Goal: Task Accomplishment & Management: Use online tool/utility

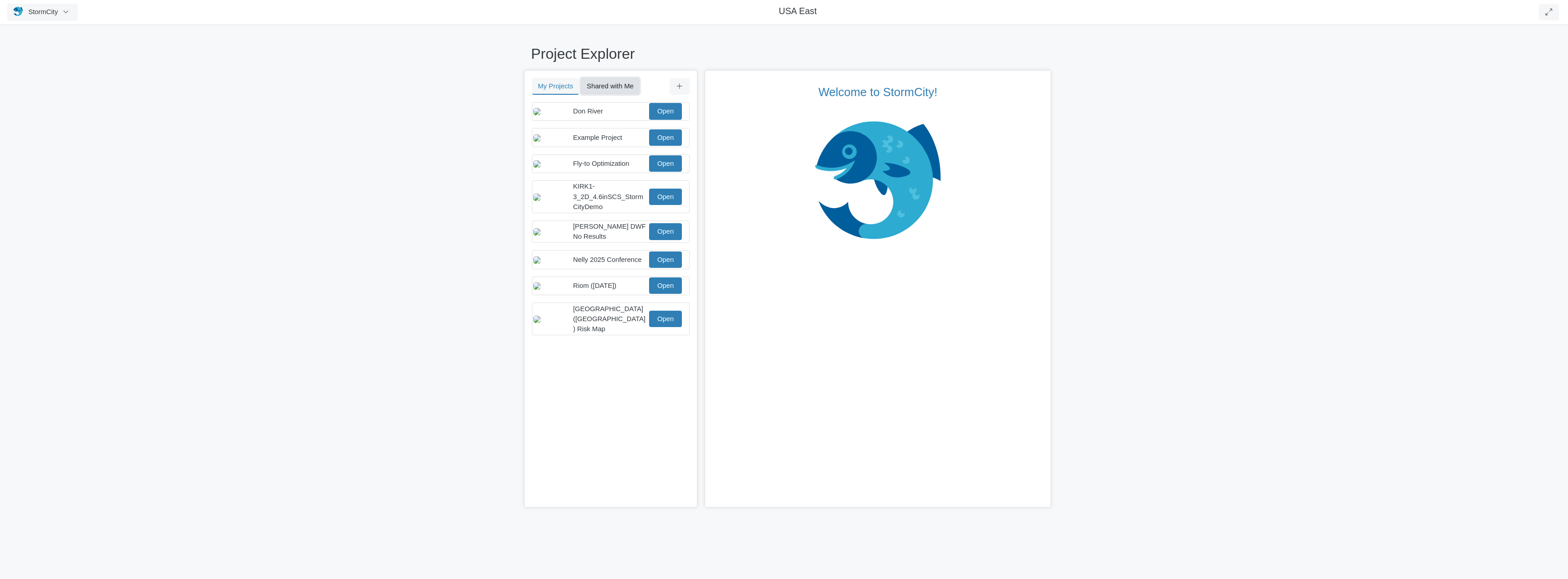
click at [598, 89] on button "Shared with Me" at bounding box center [610, 86] width 59 height 16
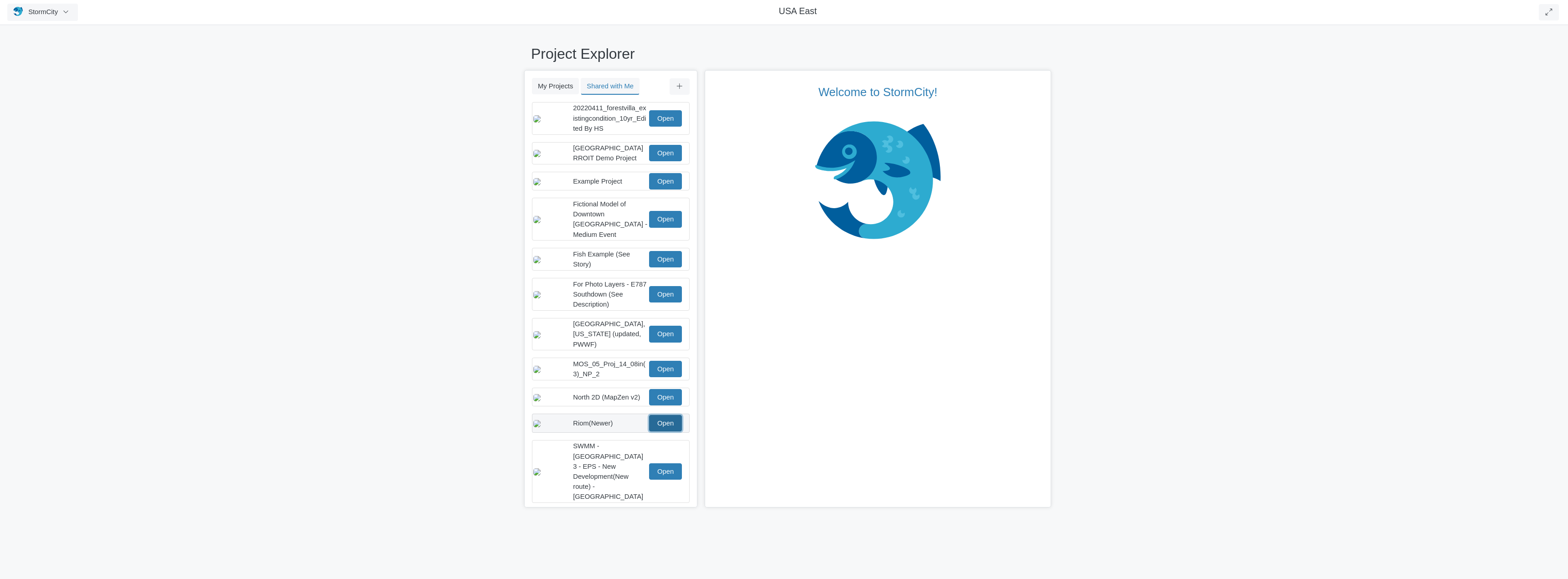
click at [659, 418] on link "Open" at bounding box center [665, 423] width 33 height 16
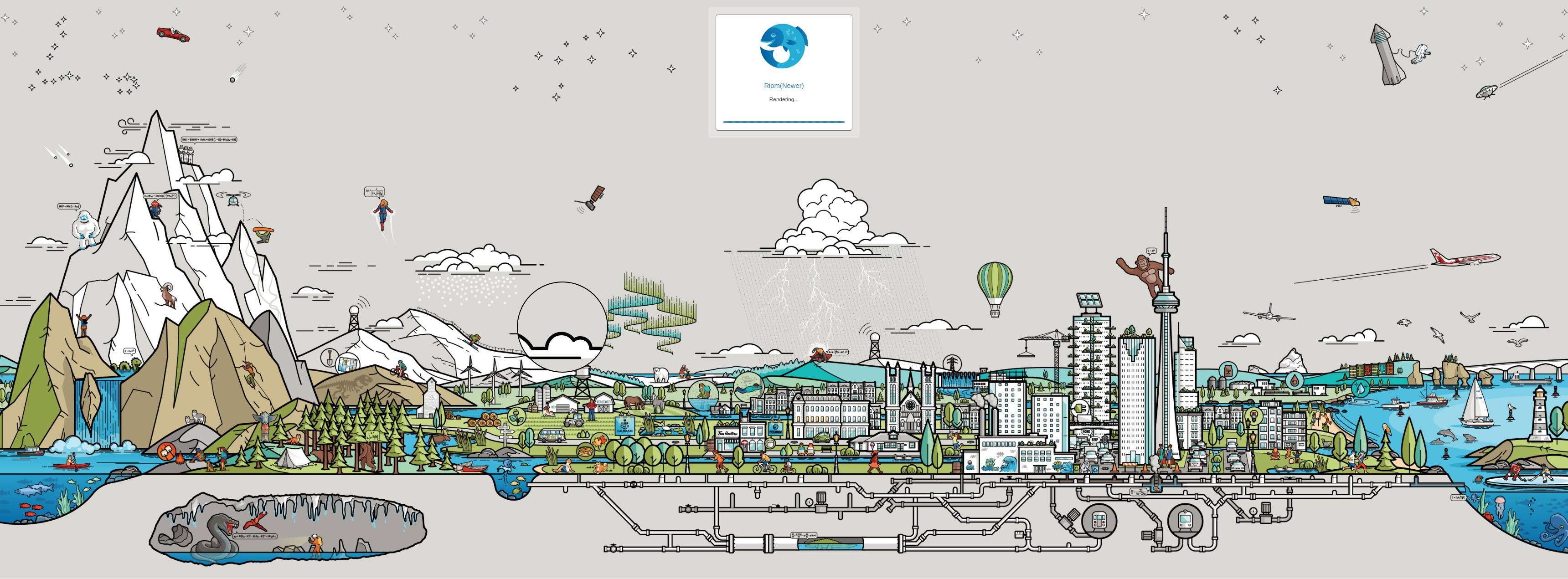
checkbox input "true"
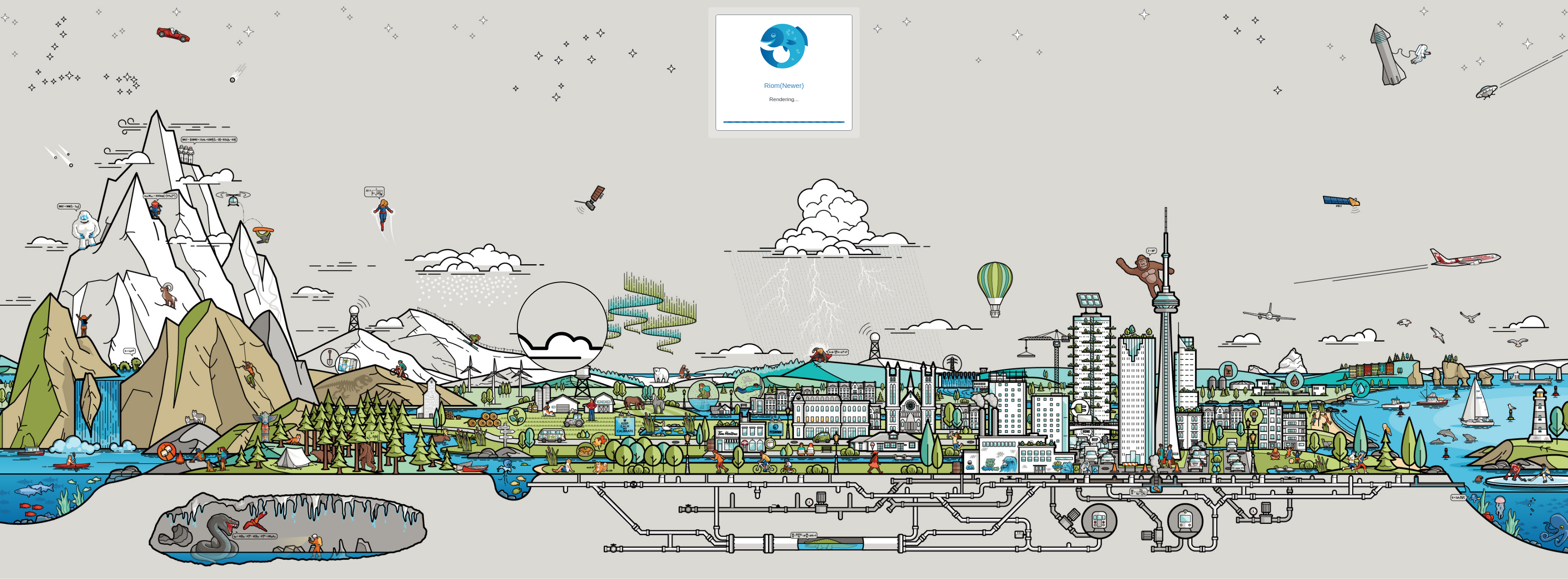
checkbox input "true"
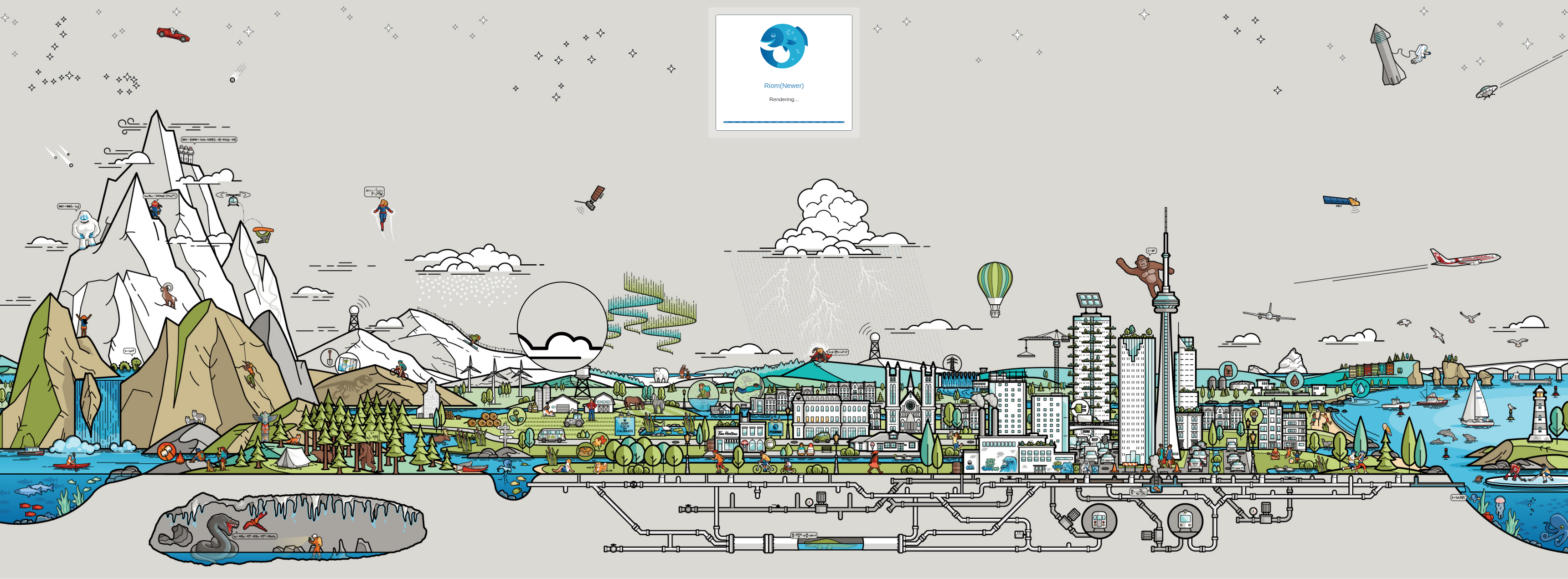
checkbox input "false"
checkbox input "true"
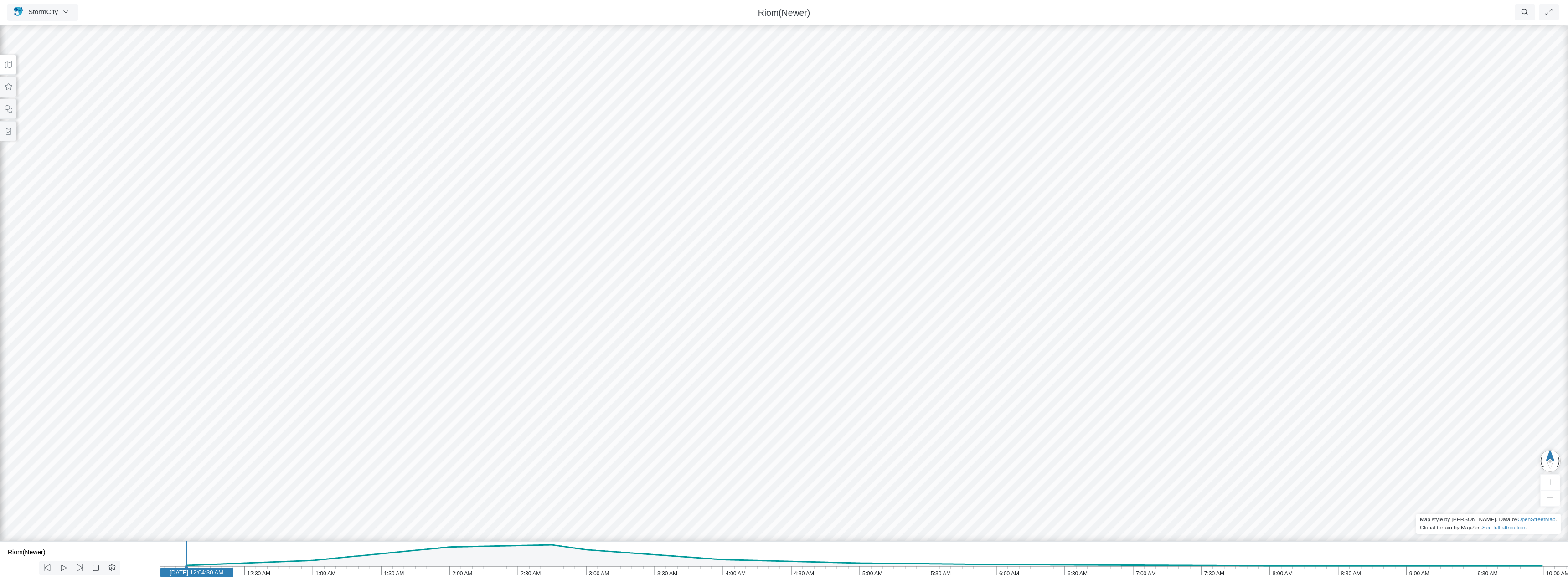
drag, startPoint x: 150, startPoint y: 423, endPoint x: 469, endPoint y: 311, distance: 338.1
click at [469, 311] on div at bounding box center [784, 301] width 1568 height 556
click at [7, 108] on icon at bounding box center [9, 109] width 9 height 7
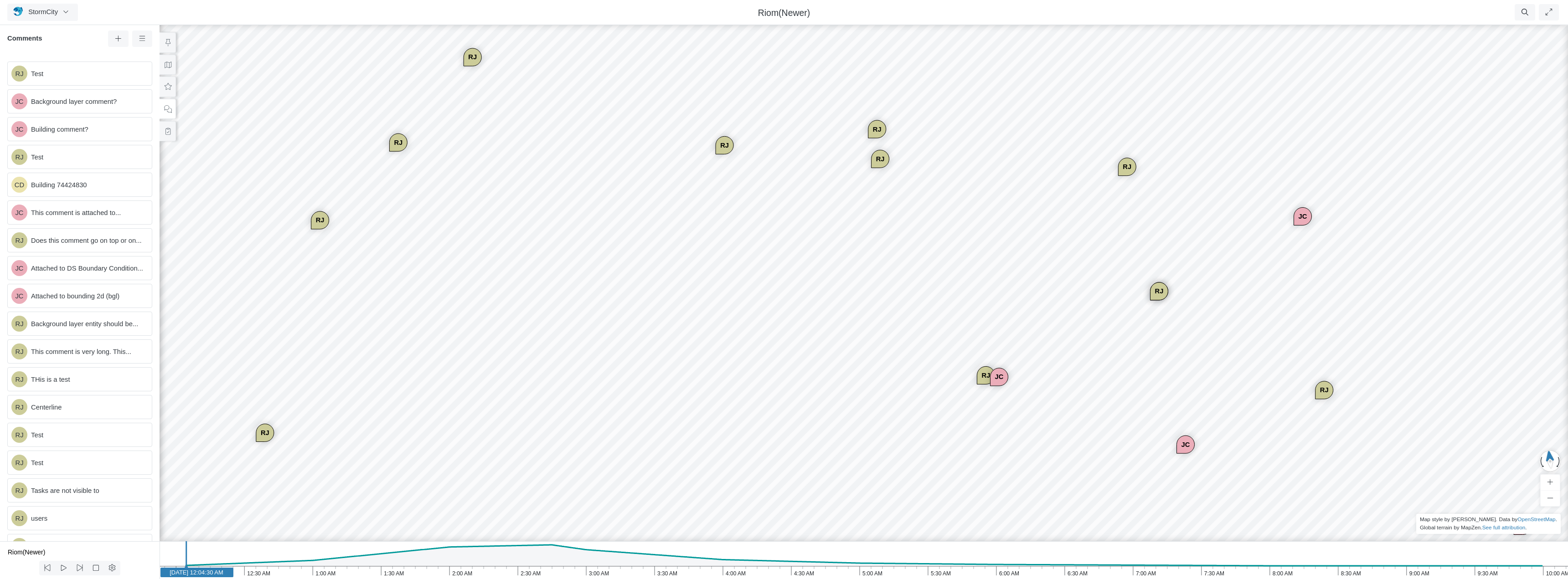
drag, startPoint x: 612, startPoint y: 290, endPoint x: 696, endPoint y: 168, distance: 148.1
click at [165, 65] on icon at bounding box center [168, 64] width 9 height 7
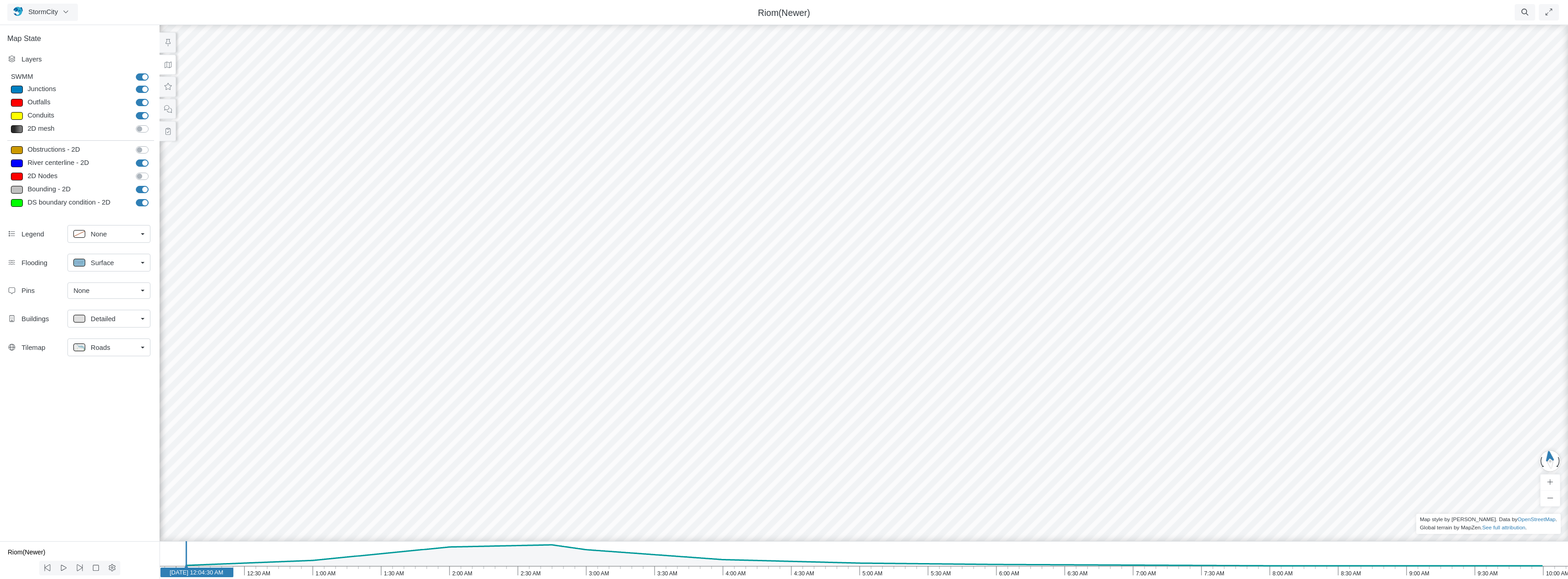
click at [142, 345] on link "Roads" at bounding box center [109, 347] width 83 height 18
click at [103, 367] on span "None" at bounding box center [99, 367] width 16 height 10
click at [164, 109] on icon at bounding box center [168, 109] width 9 height 7
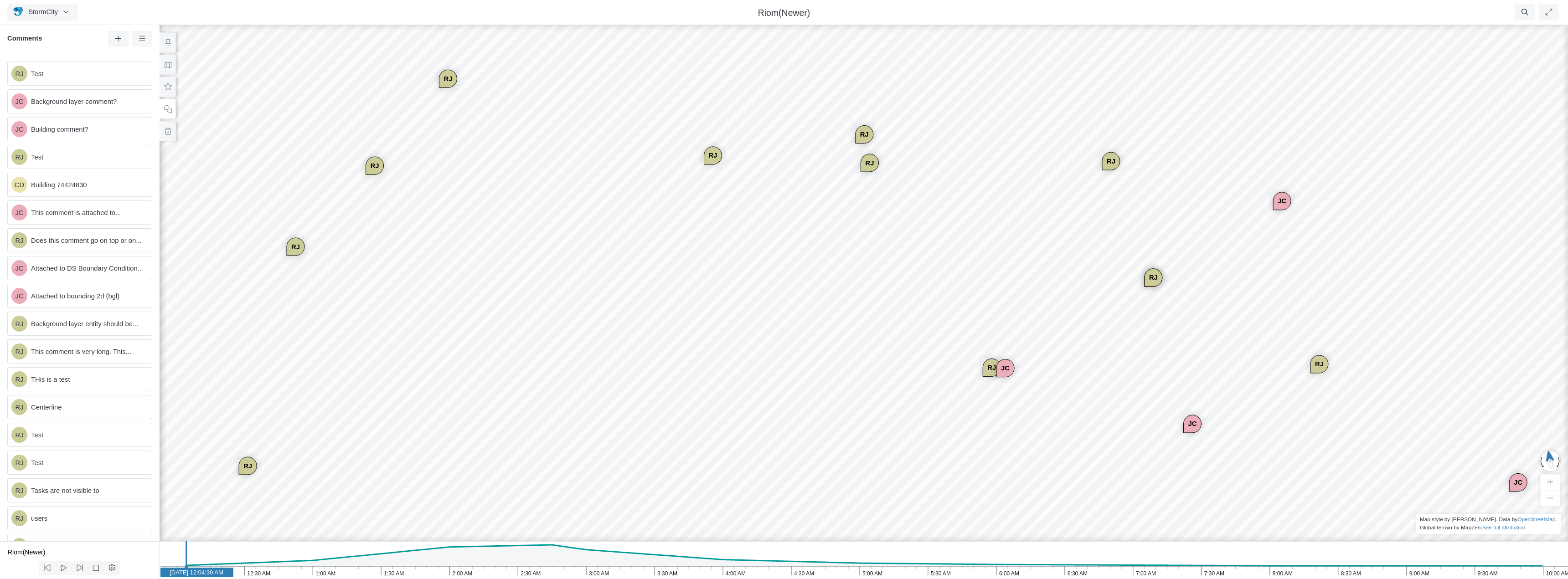
drag, startPoint x: 573, startPoint y: 372, endPoint x: 601, endPoint y: 366, distance: 28.6
click at [167, 66] on icon at bounding box center [168, 64] width 9 height 7
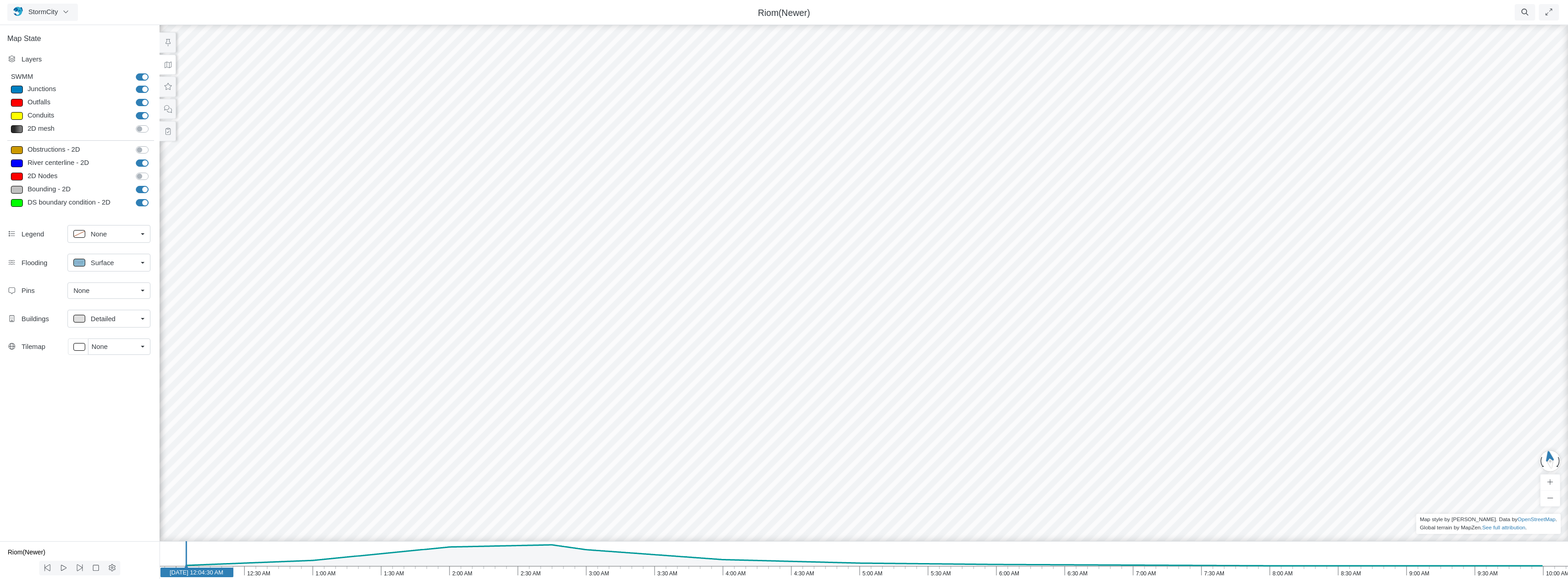
click at [152, 158] on label "River centerline - 2D" at bounding box center [152, 158] width 0 height 0
click at [142, 162] on input "River centerline - 2D" at bounding box center [139, 162] width 7 height 9
checkbox input "false"
click at [152, 184] on label "Bounding - 2D" at bounding box center [152, 184] width 0 height 0
click at [143, 188] on input "Bounding - 2D" at bounding box center [139, 189] width 7 height 9
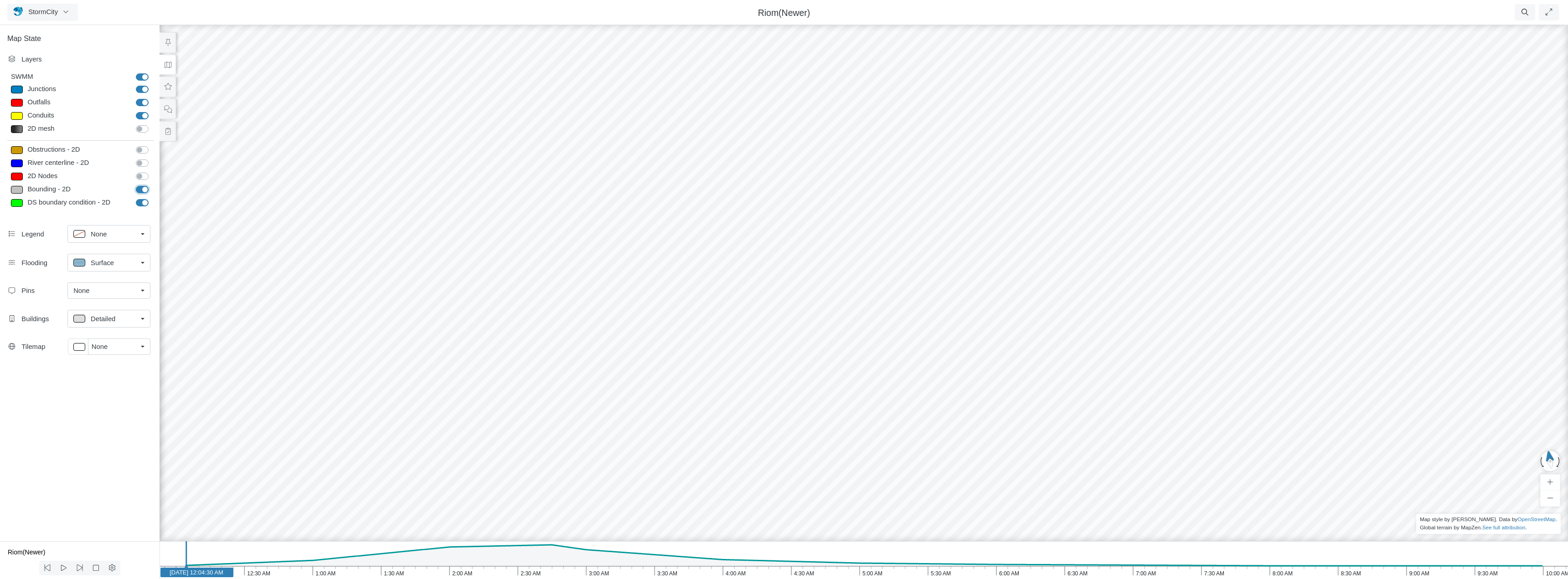
checkbox input "false"
click at [152, 198] on label "DS boundary condition - 2D" at bounding box center [152, 198] width 0 height 0
click at [143, 202] on input "DS boundary condition - 2D" at bounding box center [139, 202] width 7 height 9
checkbox input "false"
drag, startPoint x: 766, startPoint y: 325, endPoint x: 518, endPoint y: 216, distance: 270.9
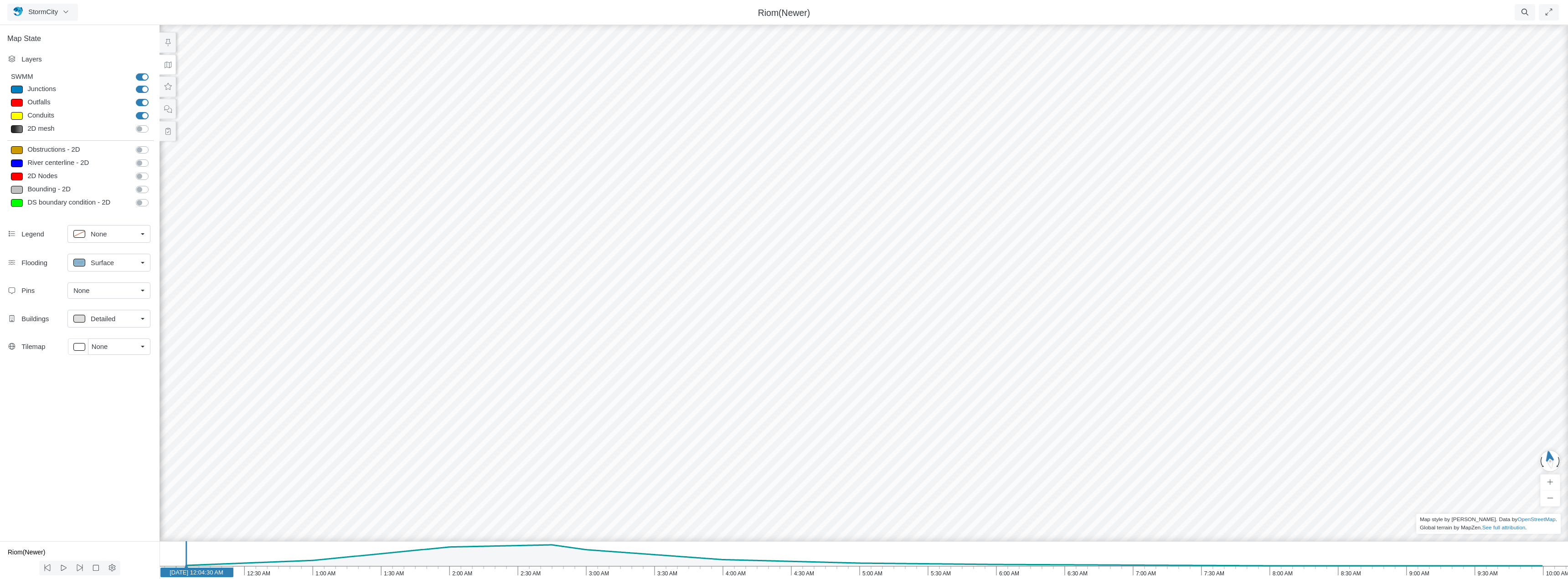
click at [518, 216] on div "RJ JC JC CD JC [GEOGRAPHIC_DATA] JC JC [GEOGRAPHIC_DATA] [GEOGRAPHIC_DATA] [GEO…" at bounding box center [864, 301] width 1568 height 556
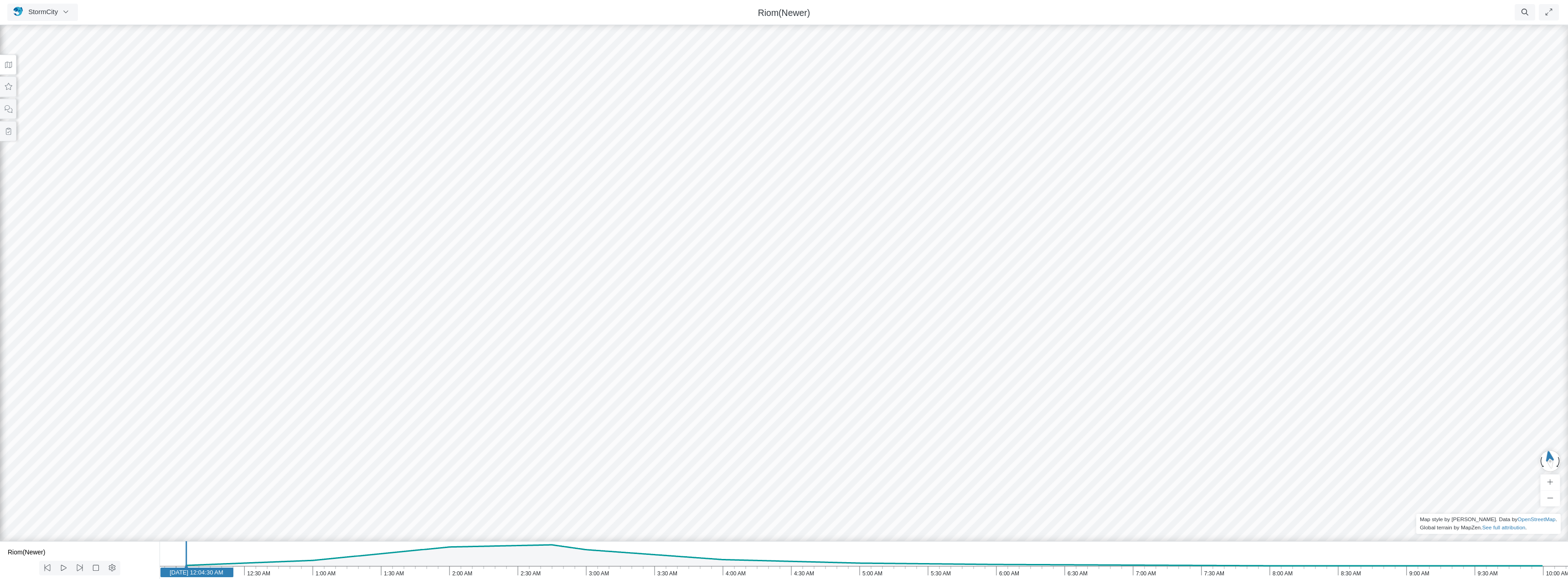
click at [388, 552] on icon "10:00 AM 9:30 AM 9:00 AM 8:30 AM 8:00 AM 7:30 AM 7:00 AM 6:30 AM 6:00 AM 5:30 A…" at bounding box center [864, 560] width 1409 height 38
drag, startPoint x: 435, startPoint y: 468, endPoint x: 562, endPoint y: 462, distance: 127.1
click at [93, 567] on icon at bounding box center [96, 567] width 9 height 7
drag, startPoint x: 681, startPoint y: 395, endPoint x: 647, endPoint y: 396, distance: 34.0
click at [647, 396] on div "RJ JC JC CD JC [GEOGRAPHIC_DATA] JC JC [GEOGRAPHIC_DATA] [GEOGRAPHIC_DATA] [GEO…" at bounding box center [784, 301] width 1568 height 556
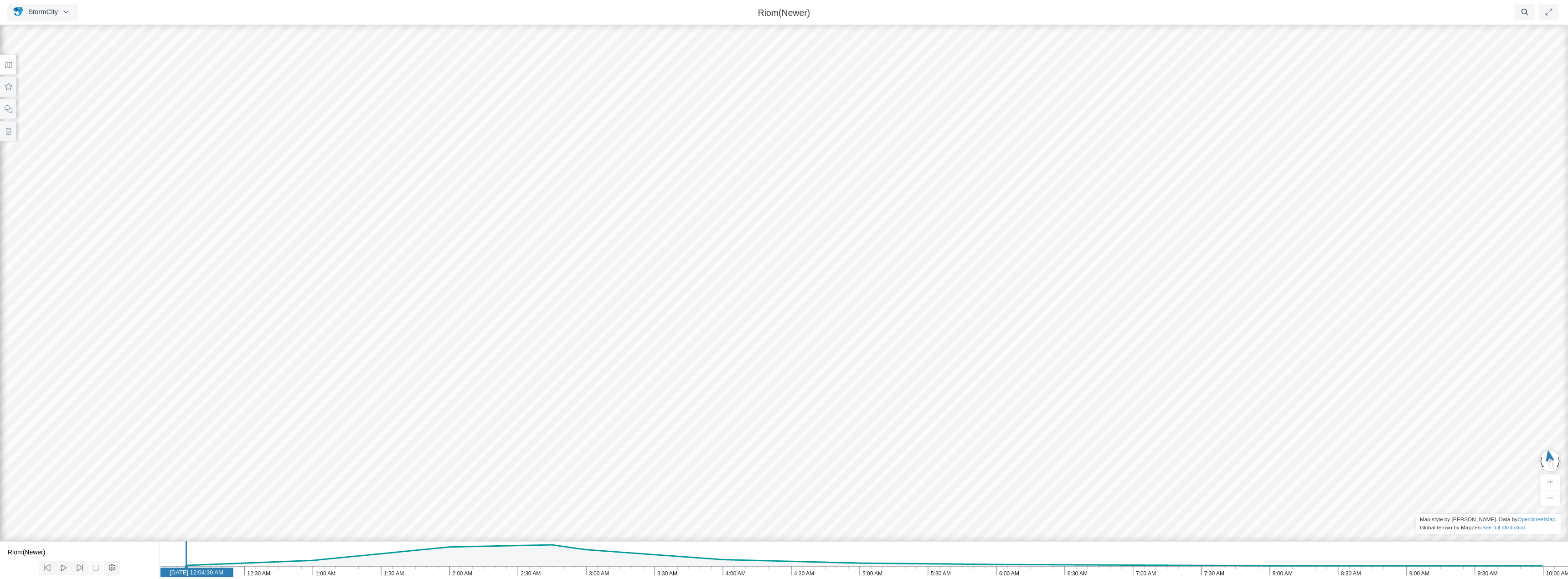
drag, startPoint x: 546, startPoint y: 380, endPoint x: 475, endPoint y: 327, distance: 88.6
click at [6, 102] on button at bounding box center [8, 109] width 16 height 21
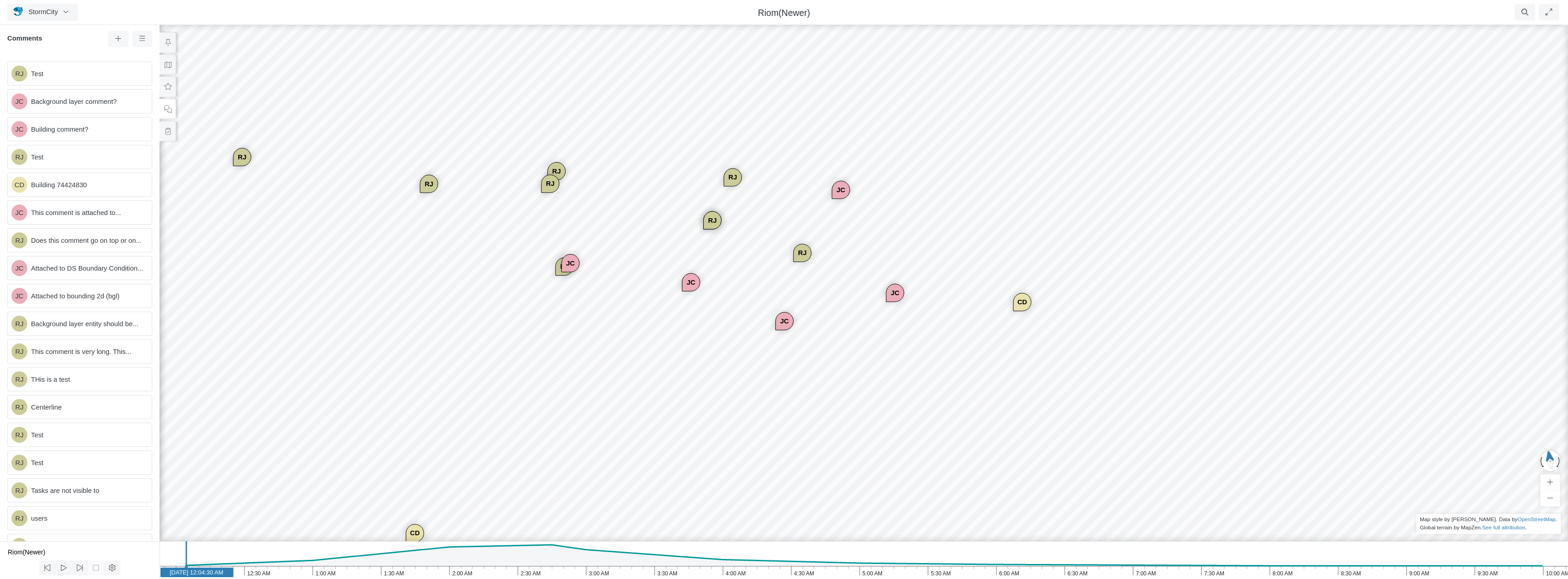
drag, startPoint x: 822, startPoint y: 345, endPoint x: 688, endPoint y: 318, distance: 136.7
click at [688, 318] on div "RJ JC JC CD JC [GEOGRAPHIC_DATA] JC JC [GEOGRAPHIC_DATA] [GEOGRAPHIC_DATA] [GEO…" at bounding box center [864, 301] width 1568 height 556
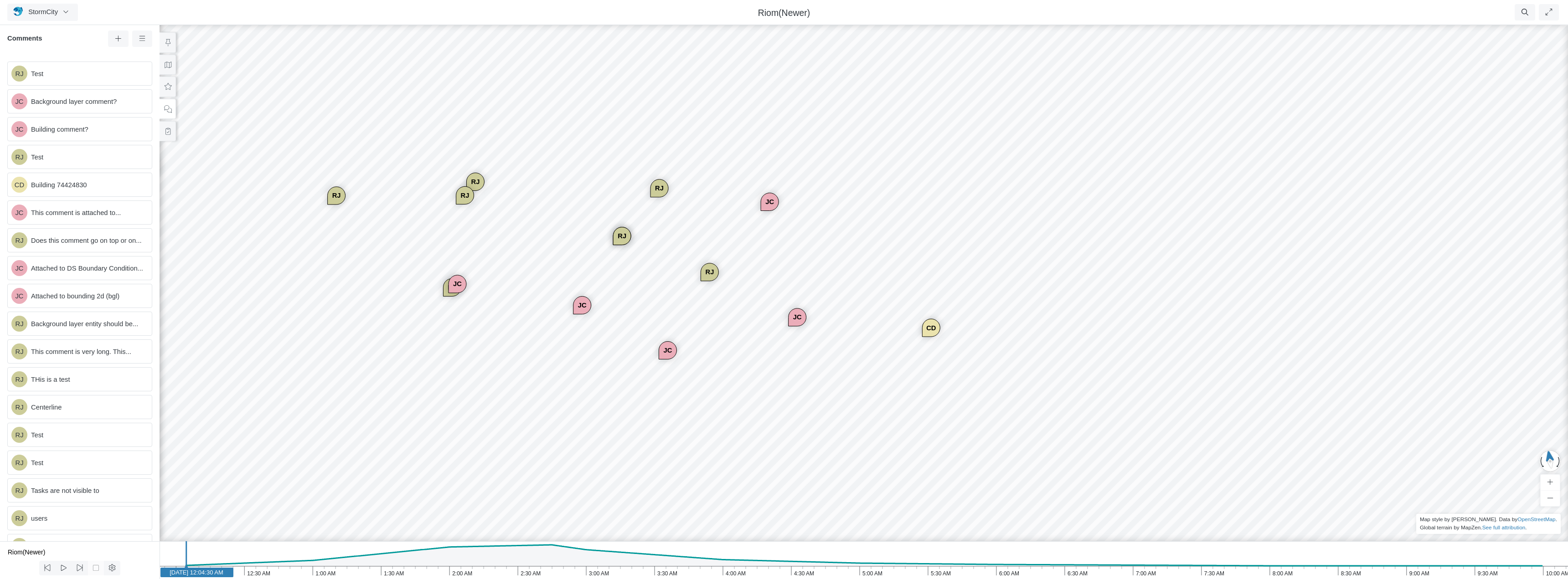
drag, startPoint x: 874, startPoint y: 348, endPoint x: 757, endPoint y: 381, distance: 121.6
click at [757, 381] on div "RJ JC JC CD JC [GEOGRAPHIC_DATA] JC JC [GEOGRAPHIC_DATA] [GEOGRAPHIC_DATA] [GEO…" at bounding box center [864, 301] width 1568 height 556
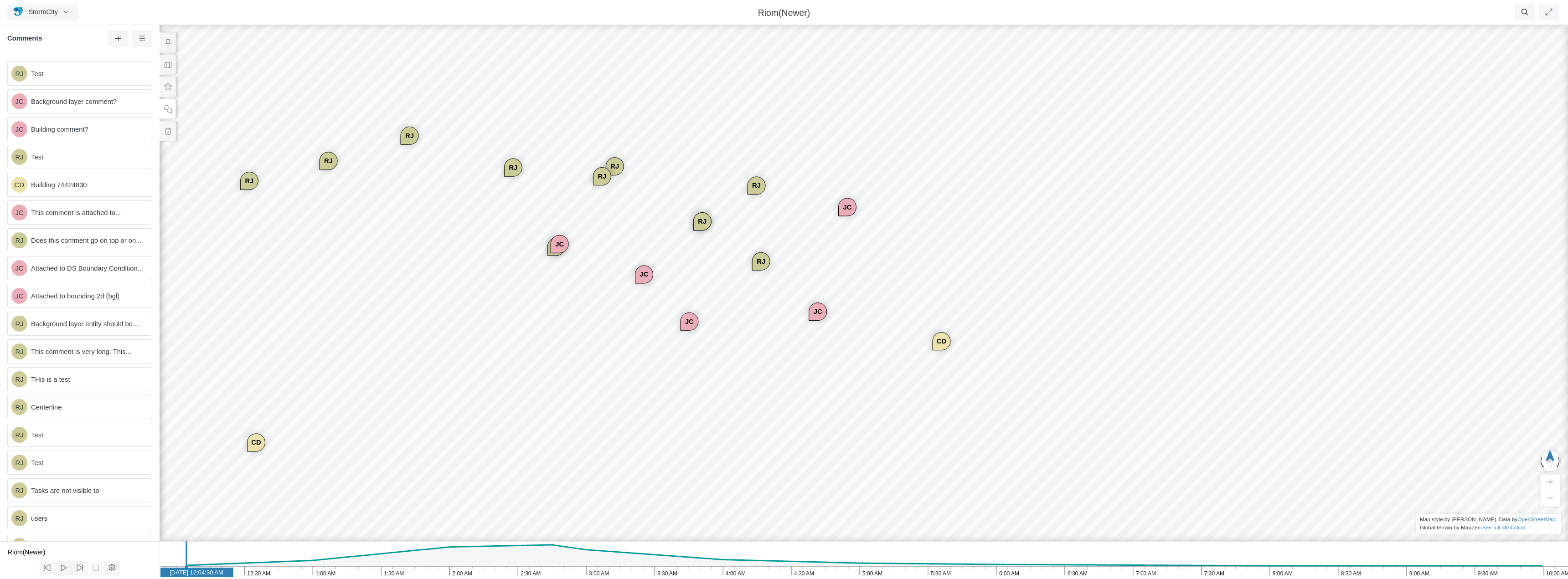
drag, startPoint x: 861, startPoint y: 385, endPoint x: 712, endPoint y: 376, distance: 149.3
click at [167, 63] on icon at bounding box center [168, 64] width 9 height 7
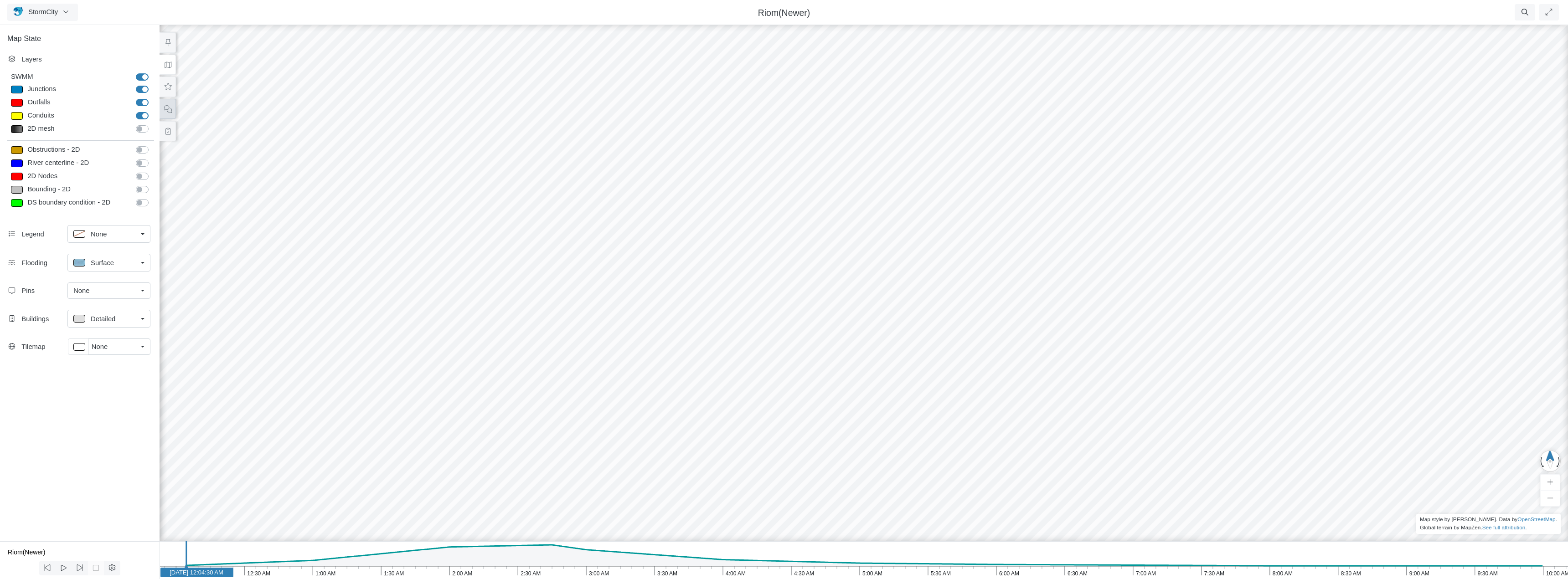
click at [169, 114] on button at bounding box center [167, 109] width 16 height 21
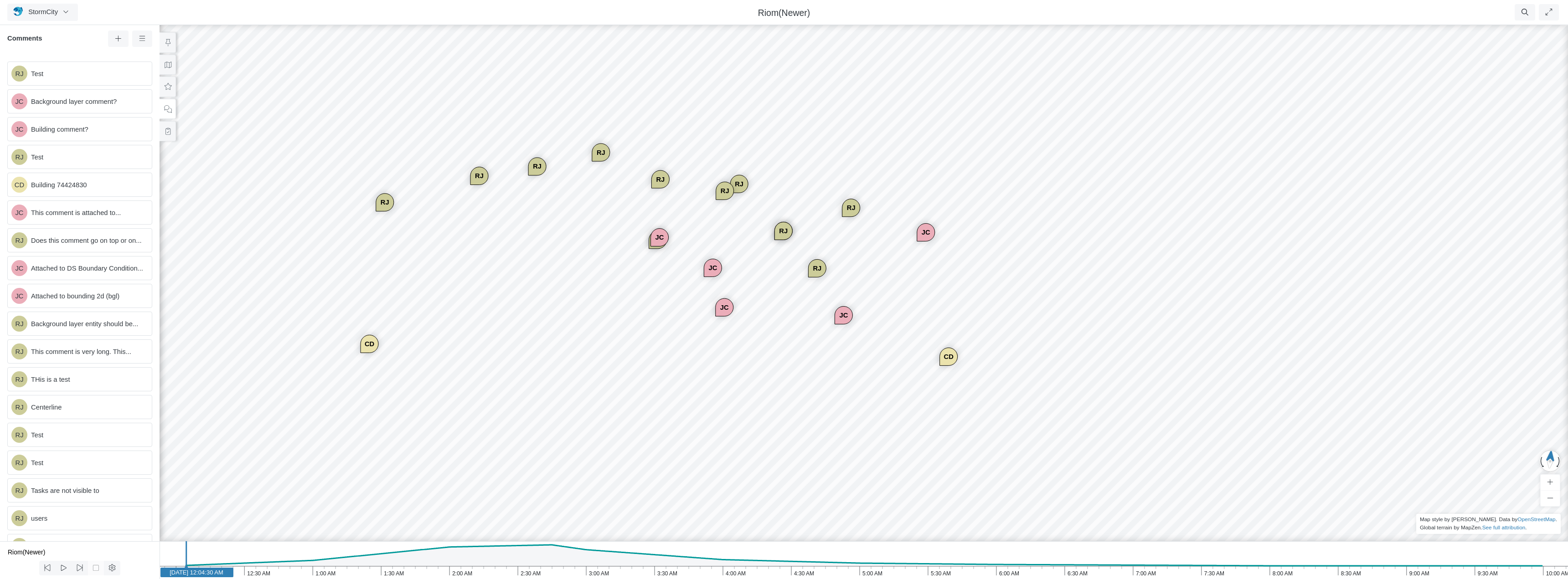
drag, startPoint x: 497, startPoint y: 397, endPoint x: 346, endPoint y: 381, distance: 151.8
click at [73, 100] on span "Background layer comment?" at bounding box center [88, 102] width 113 height 10
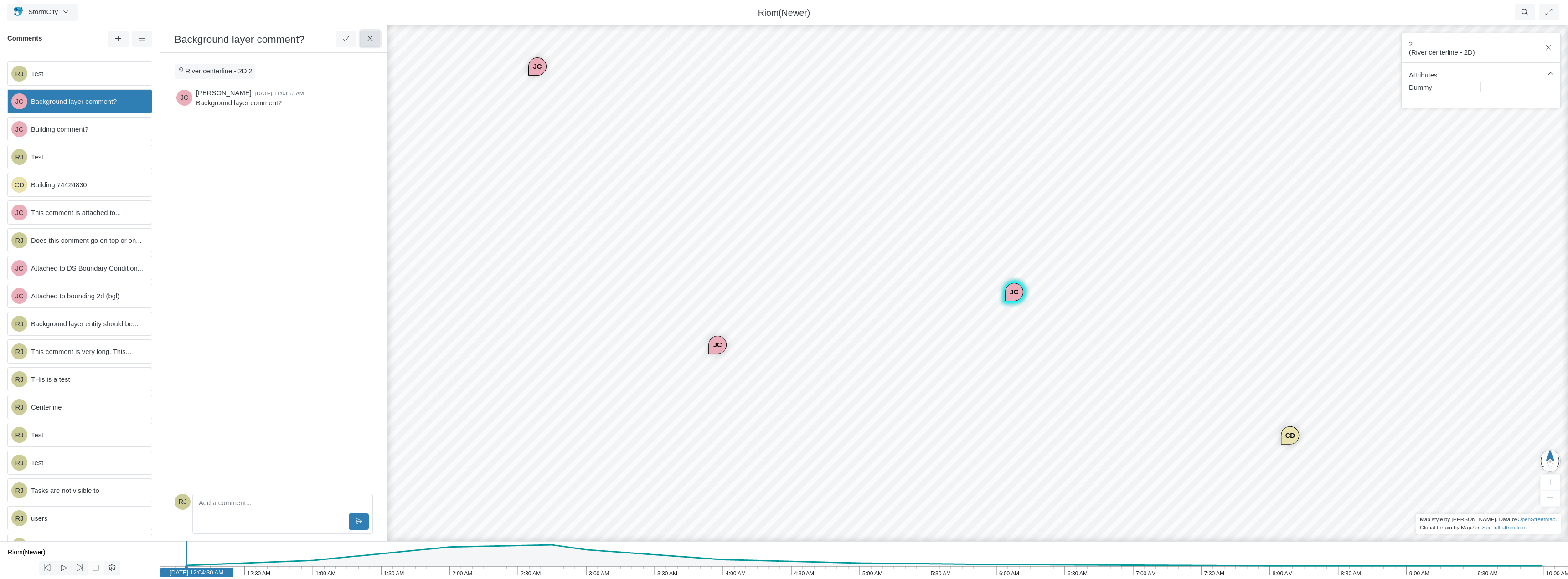
click at [368, 37] on icon at bounding box center [370, 38] width 5 height 5
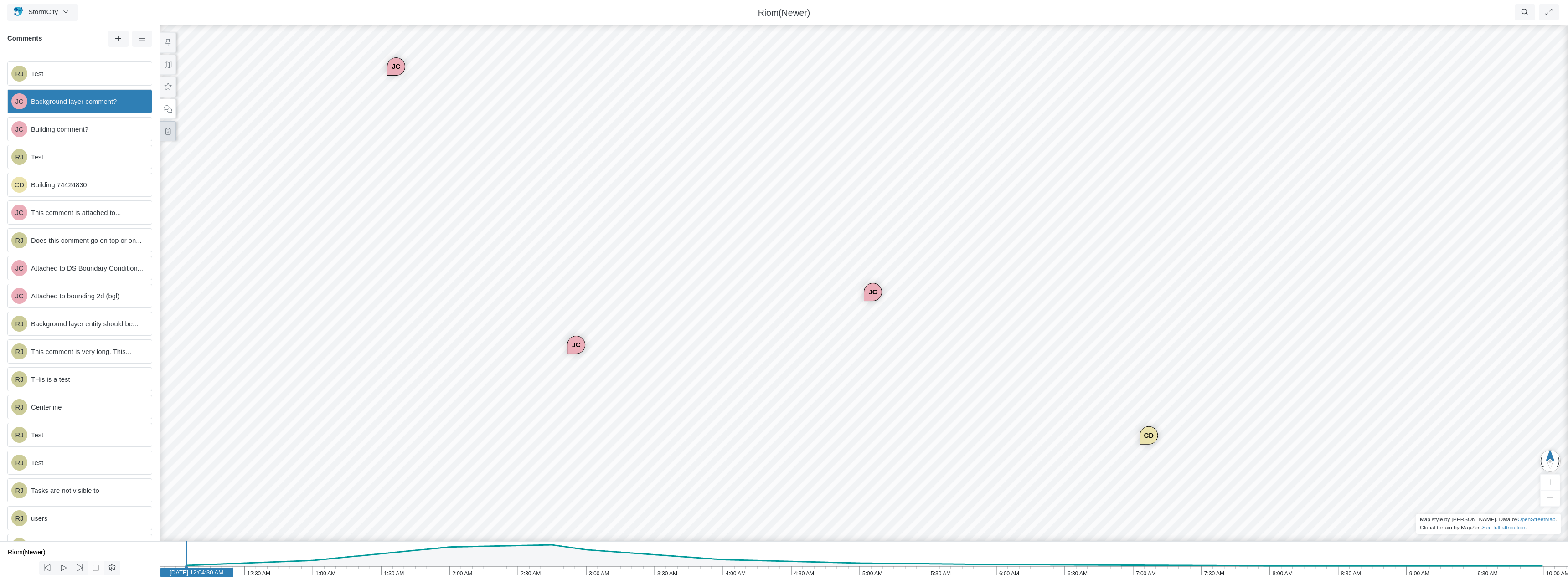
click at [168, 131] on icon at bounding box center [168, 131] width 9 height 7
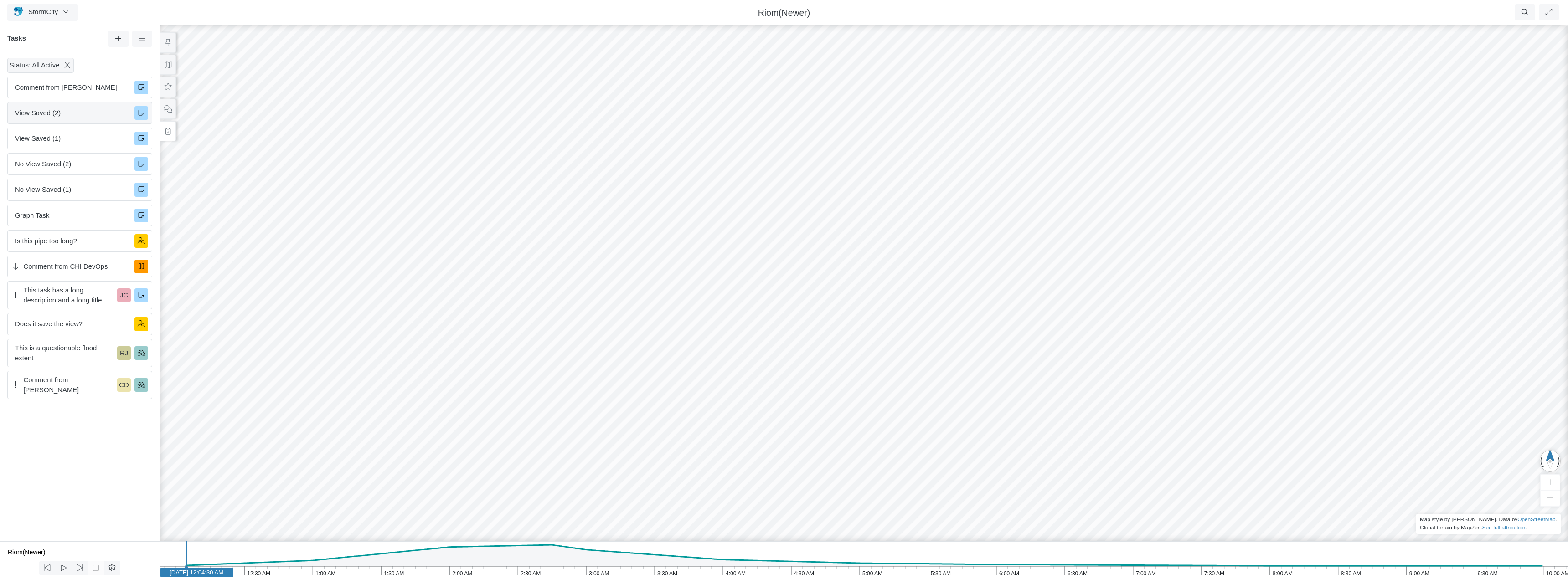
click at [72, 119] on div "View Saved (2)" at bounding box center [80, 113] width 145 height 22
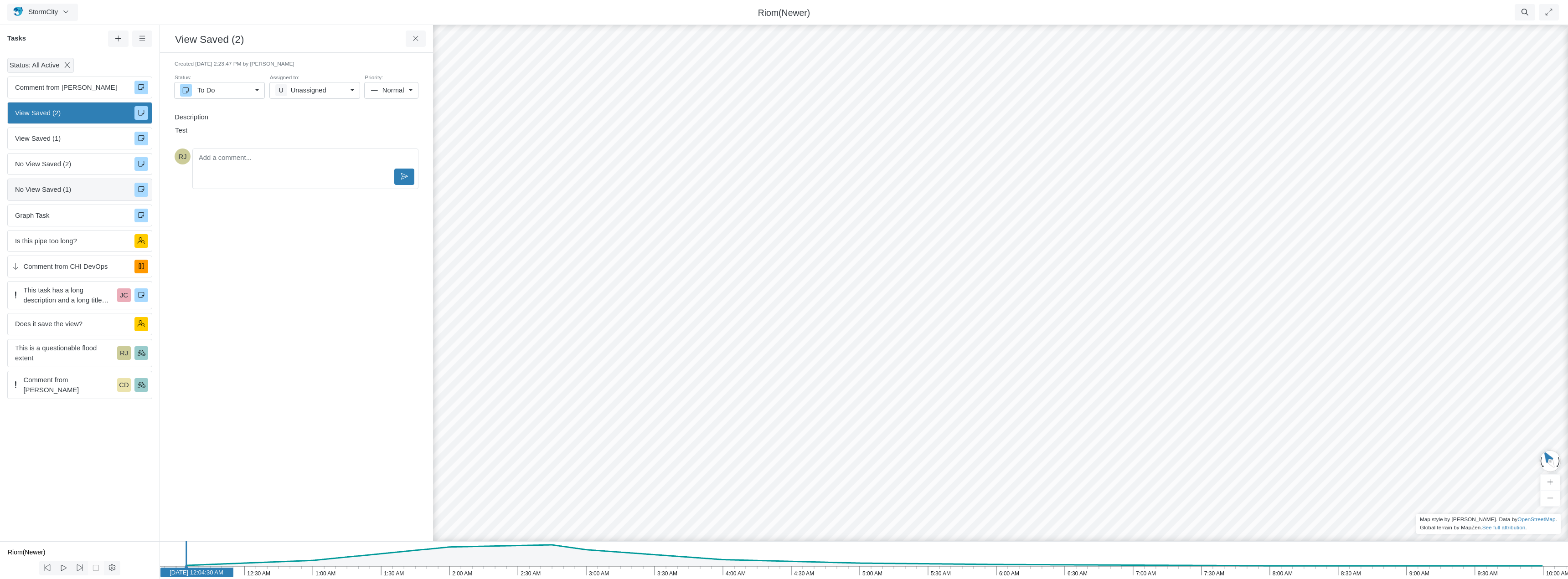
click at [81, 190] on span "No View Saved (1)" at bounding box center [71, 189] width 112 height 10
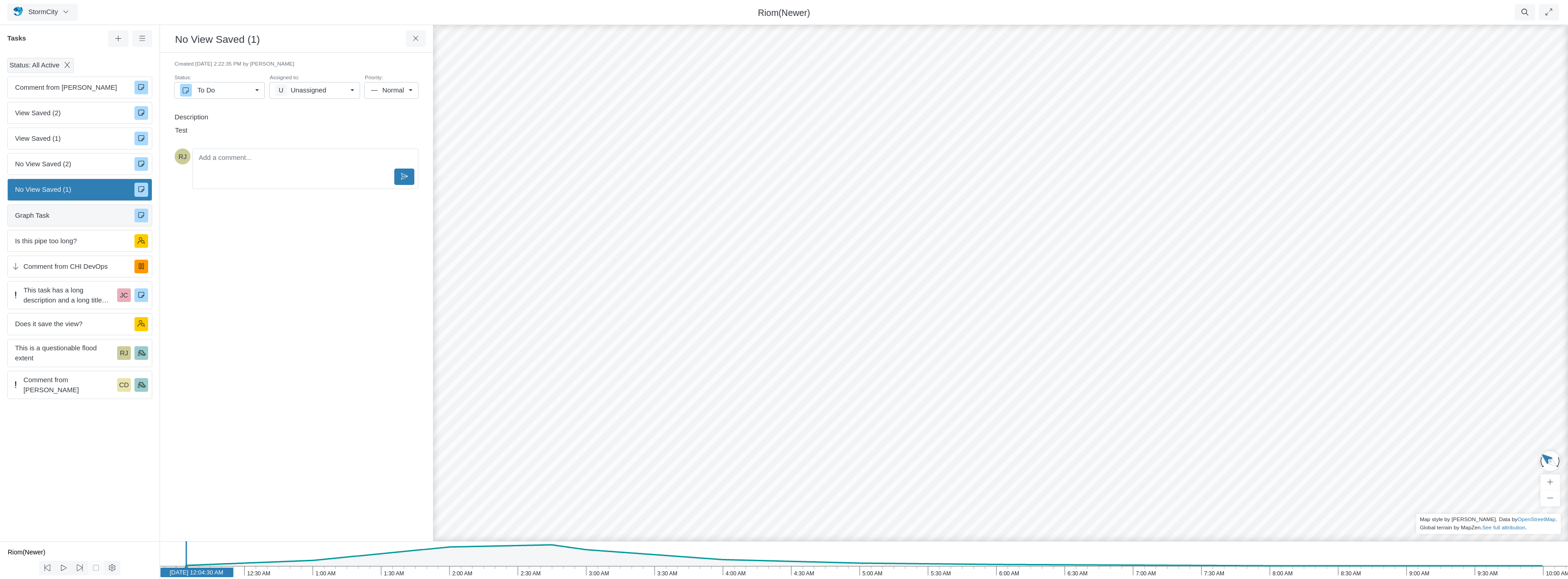
click at [81, 212] on span "Graph Task" at bounding box center [71, 215] width 112 height 10
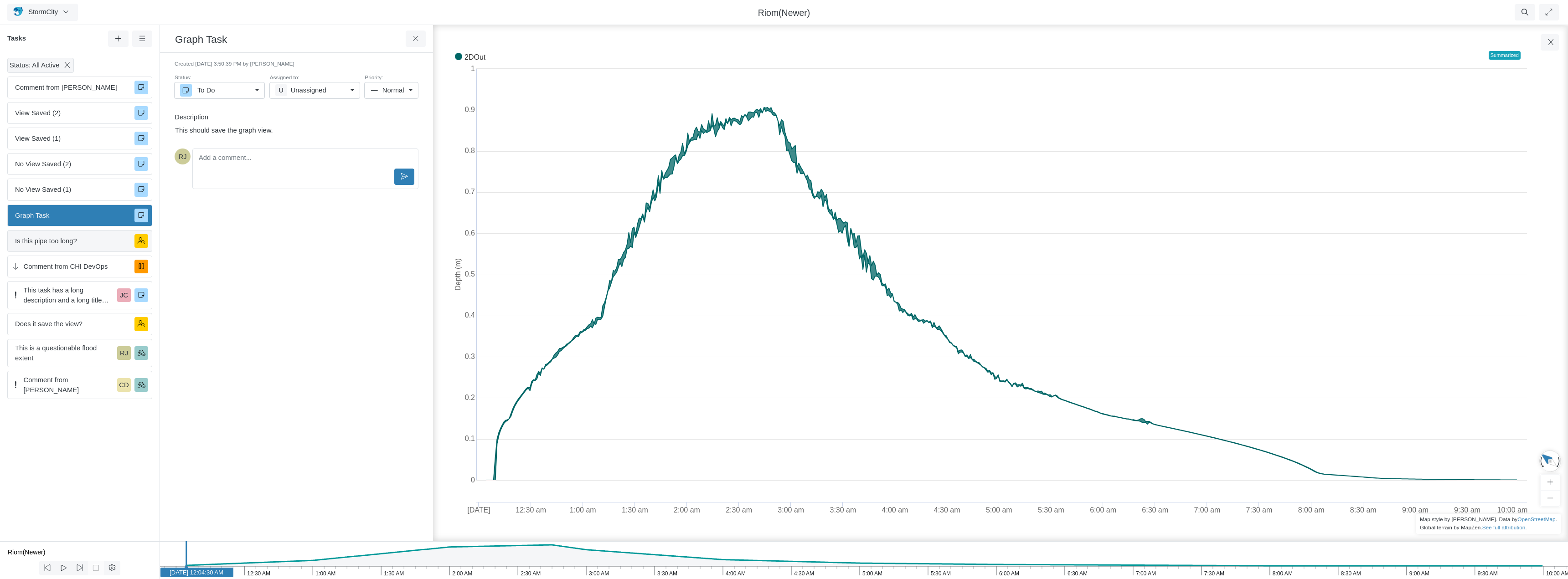
click at [77, 241] on span "Is this pipe too long?" at bounding box center [71, 241] width 112 height 10
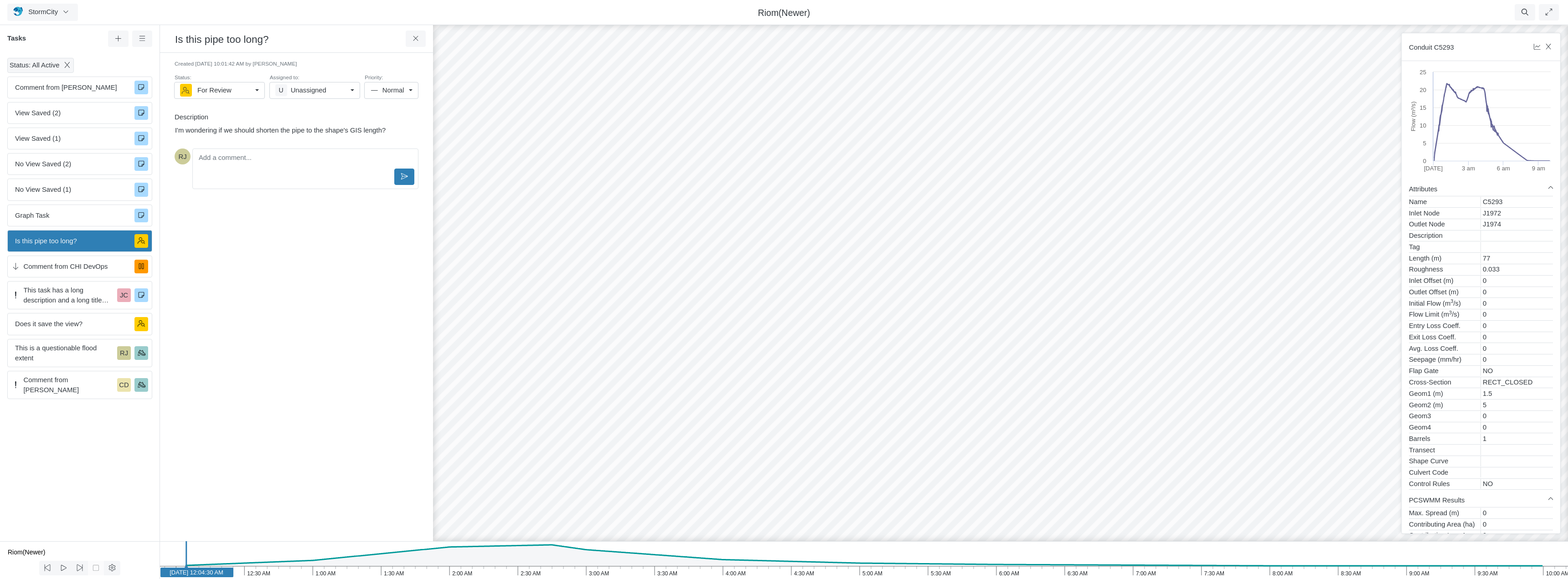
drag, startPoint x: 794, startPoint y: 298, endPoint x: 612, endPoint y: 277, distance: 183.2
drag, startPoint x: 718, startPoint y: 296, endPoint x: 629, endPoint y: 303, distance: 89.3
drag, startPoint x: 867, startPoint y: 345, endPoint x: 859, endPoint y: 329, distance: 17.9
click at [79, 322] on span "Does it save the view?" at bounding box center [71, 324] width 112 height 10
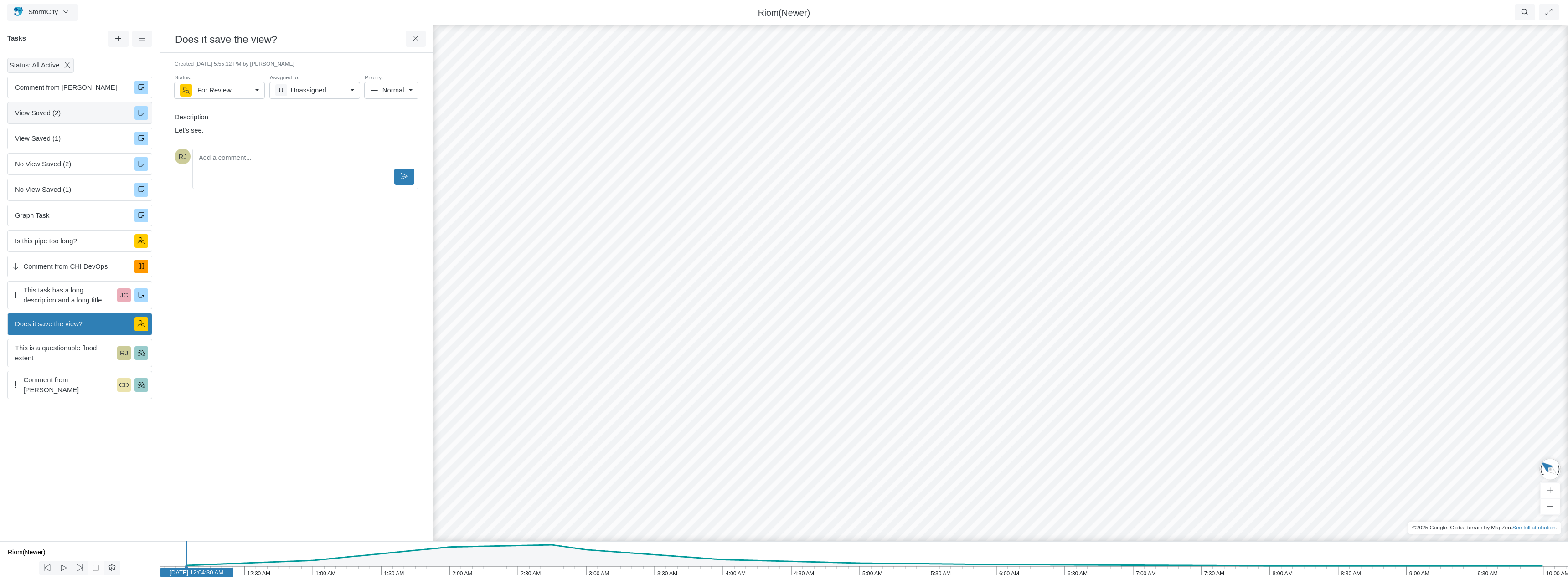
click at [37, 113] on span "View Saved (2)" at bounding box center [71, 113] width 112 height 10
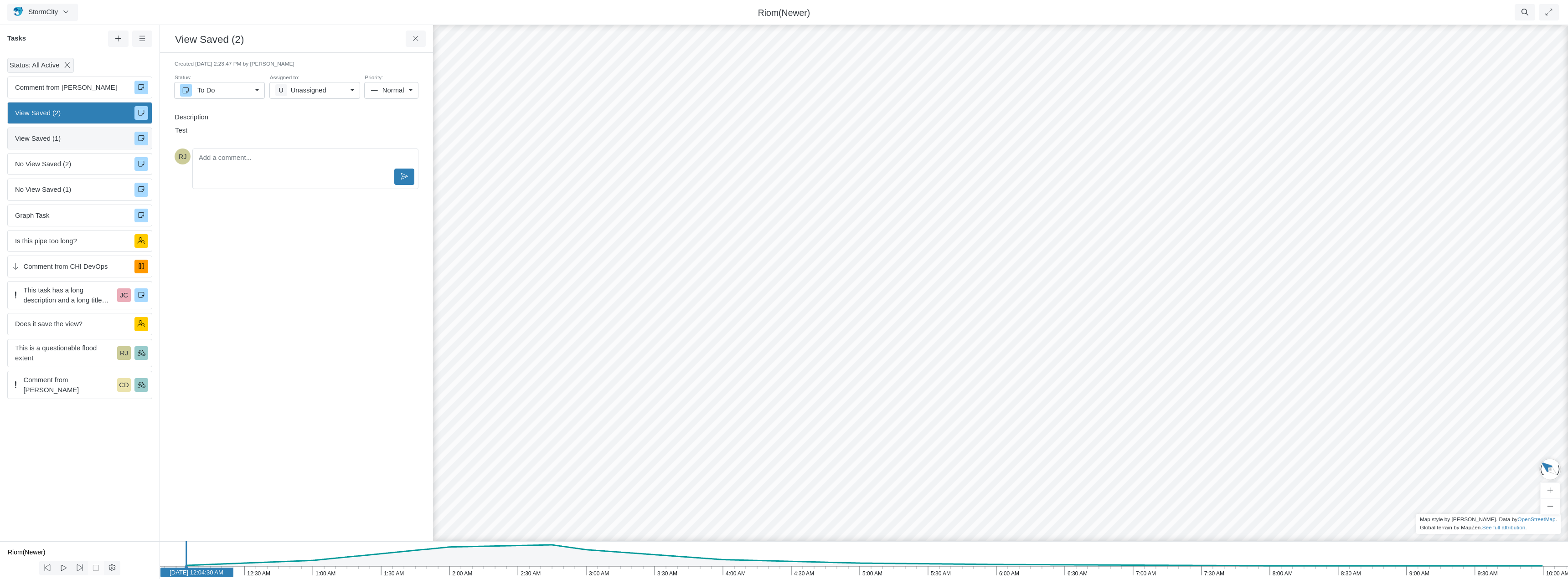
click at [40, 139] on span "View Saved (1)" at bounding box center [71, 138] width 112 height 10
click at [43, 113] on span "View Saved (2)" at bounding box center [71, 113] width 112 height 10
click at [47, 139] on span "View Saved (1)" at bounding box center [71, 138] width 112 height 10
click at [119, 38] on icon at bounding box center [118, 38] width 9 height 7
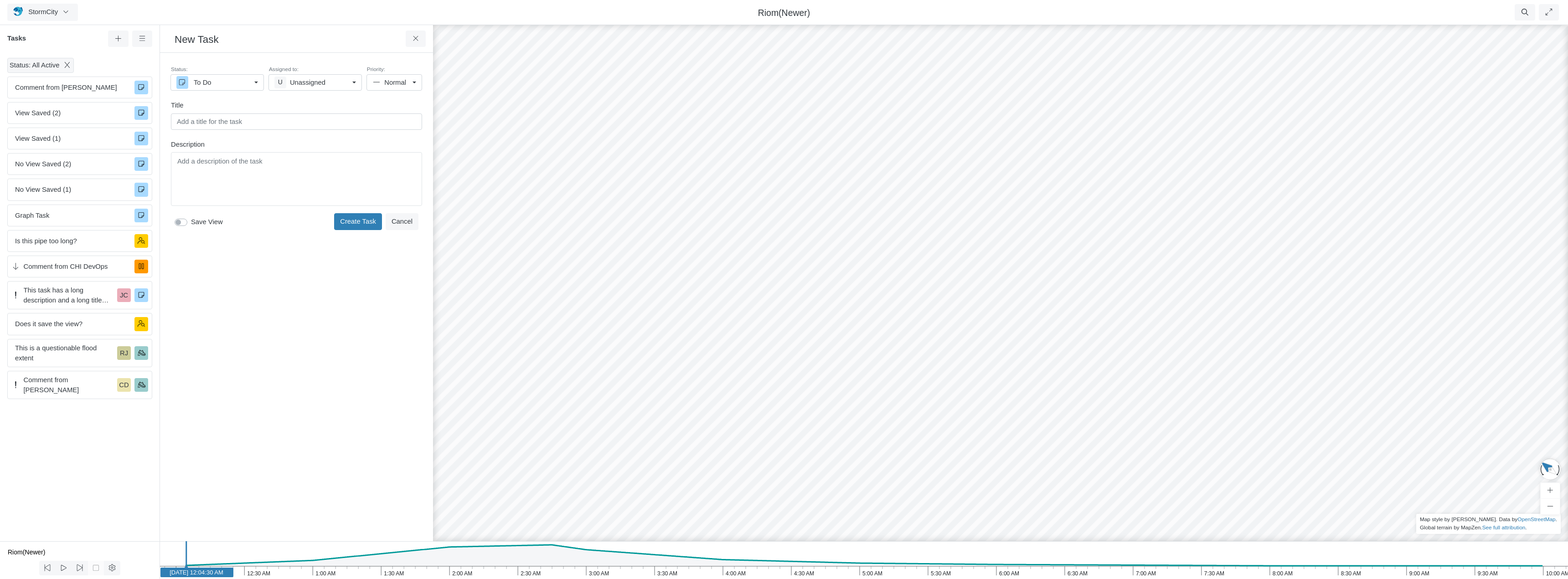
drag, startPoint x: 706, startPoint y: 297, endPoint x: 968, endPoint y: 256, distance: 265.2
click at [965, 256] on div "RJ JC JC CD JC [GEOGRAPHIC_DATA] JC JC [GEOGRAPHIC_DATA] [GEOGRAPHIC_DATA] [GEO…" at bounding box center [1001, 301] width 1568 height 556
drag, startPoint x: 1035, startPoint y: 247, endPoint x: 648, endPoint y: 256, distance: 387.1
drag, startPoint x: 639, startPoint y: 258, endPoint x: 920, endPoint y: 311, distance: 286.0
click at [920, 311] on div "RJ JC JC CD JC [GEOGRAPHIC_DATA] JC JC [GEOGRAPHIC_DATA] [GEOGRAPHIC_DATA] [GEO…" at bounding box center [1001, 301] width 1568 height 556
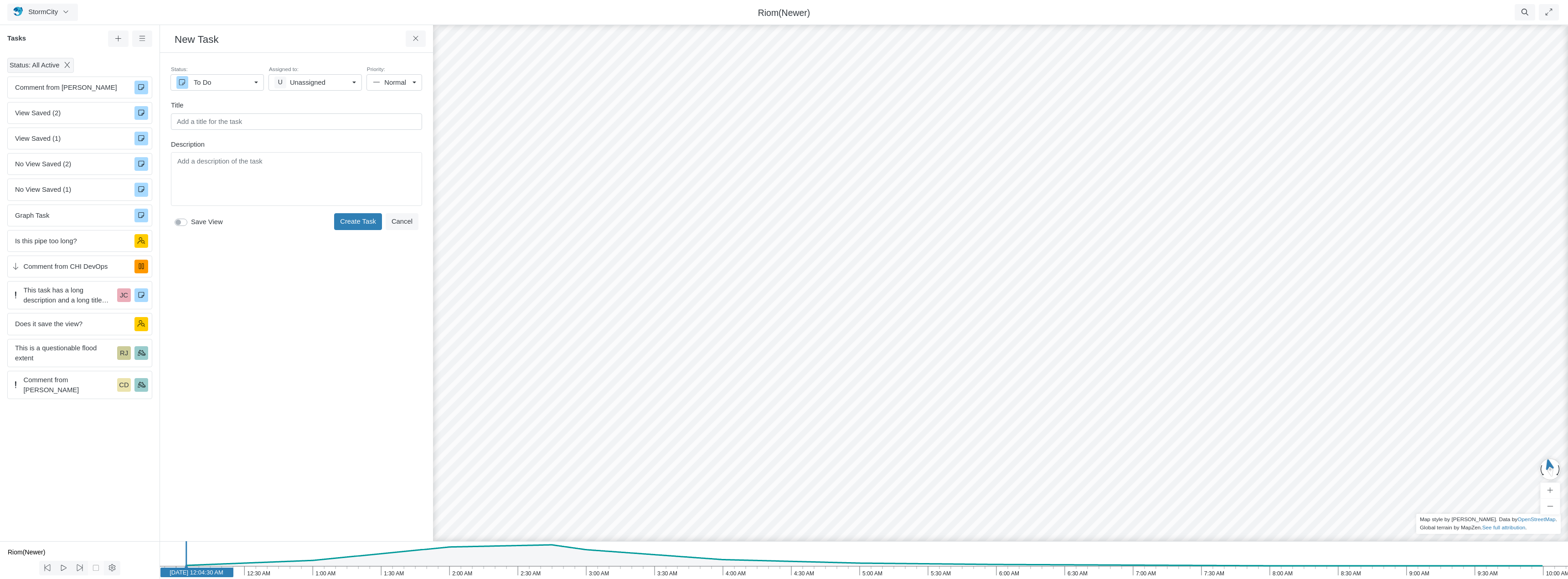
click at [746, 325] on div "RJ JC JC CD JC [GEOGRAPHIC_DATA] JC JC [GEOGRAPHIC_DATA] [GEOGRAPHIC_DATA] [GEO…" at bounding box center [1001, 301] width 1568 height 556
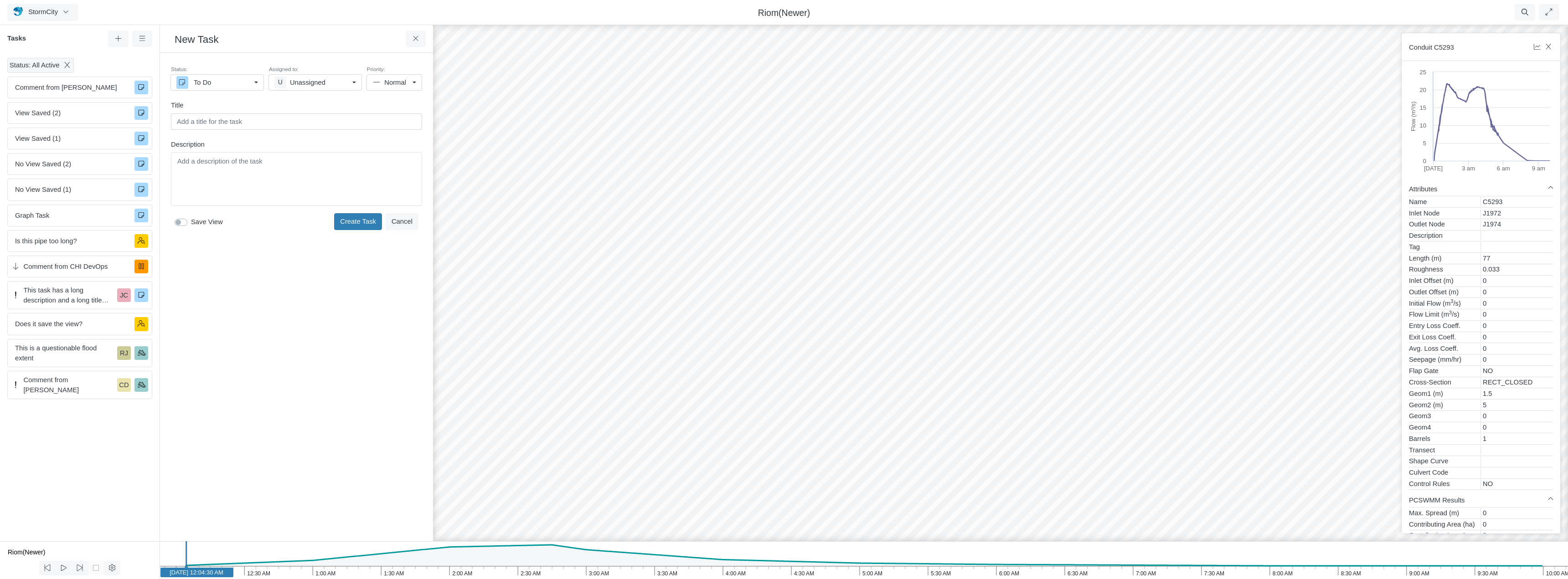
drag, startPoint x: 658, startPoint y: 274, endPoint x: 796, endPoint y: 249, distance: 140.2
click at [796, 249] on div "RJ JC JC CD JC [GEOGRAPHIC_DATA] JC JC [GEOGRAPHIC_DATA] [GEOGRAPHIC_DATA] [GEO…" at bounding box center [1001, 301] width 1568 height 556
drag, startPoint x: 856, startPoint y: 314, endPoint x: 829, endPoint y: 303, distance: 29.2
drag, startPoint x: 506, startPoint y: 253, endPoint x: 665, endPoint y: 321, distance: 172.9
click at [660, 324] on div "RJ JC JC CD JC [GEOGRAPHIC_DATA] JC JC [GEOGRAPHIC_DATA] [GEOGRAPHIC_DATA] [GEO…" at bounding box center [1001, 301] width 1568 height 556
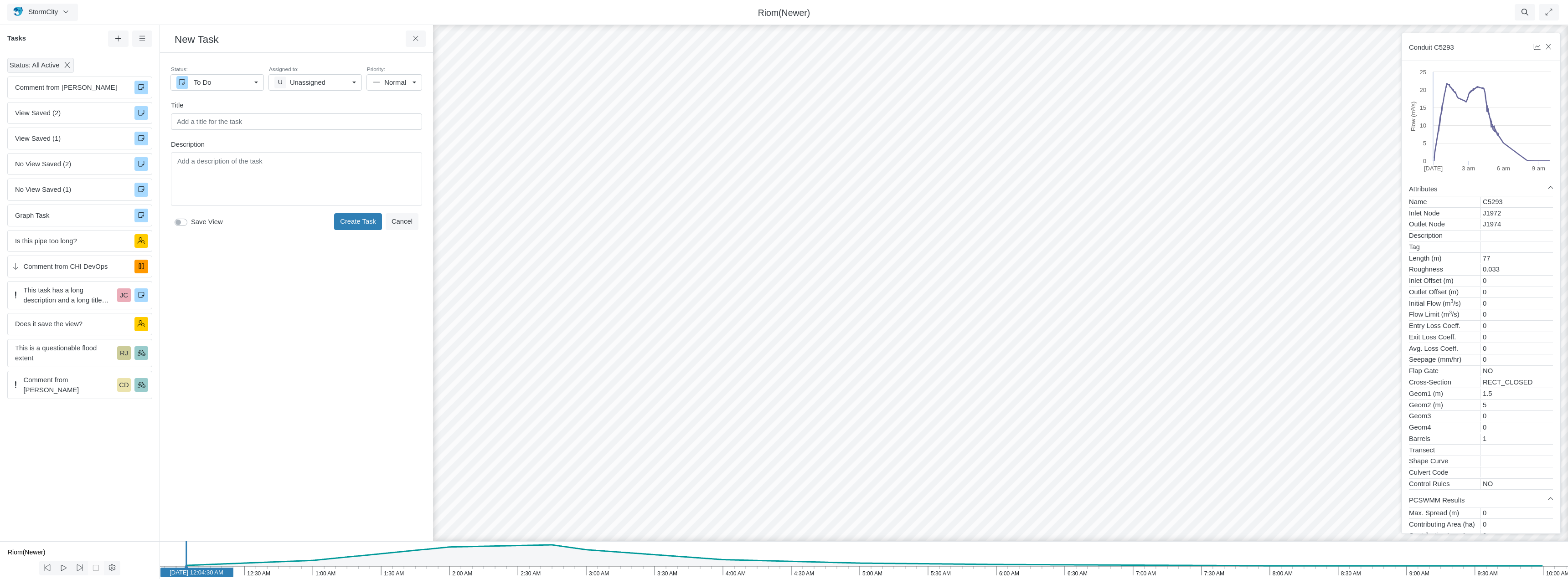
drag, startPoint x: 1058, startPoint y: 382, endPoint x: 798, endPoint y: 286, distance: 277.2
click at [798, 286] on div "RJ JC JC CD JC [GEOGRAPHIC_DATA] JC JC [GEOGRAPHIC_DATA] [GEOGRAPHIC_DATA] [GEO…" at bounding box center [1001, 301] width 1568 height 556
click at [416, 37] on icon at bounding box center [416, 38] width 9 height 7
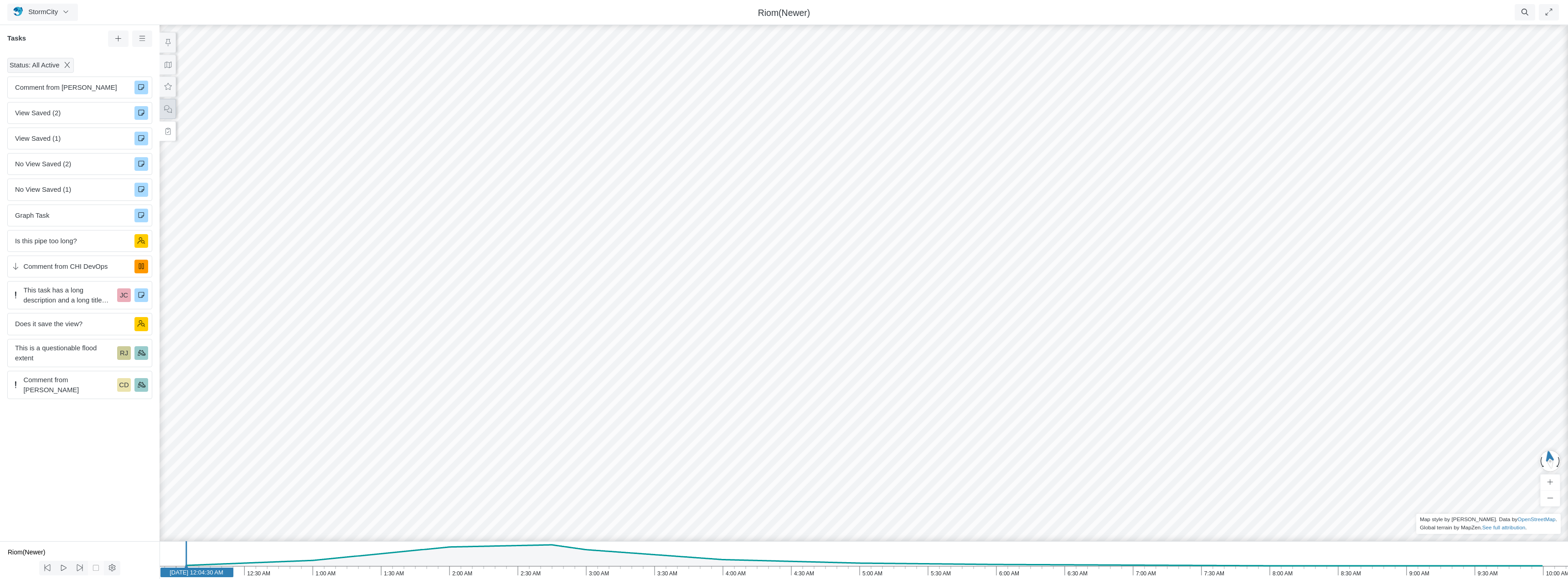
click at [173, 110] on button at bounding box center [167, 109] width 16 height 21
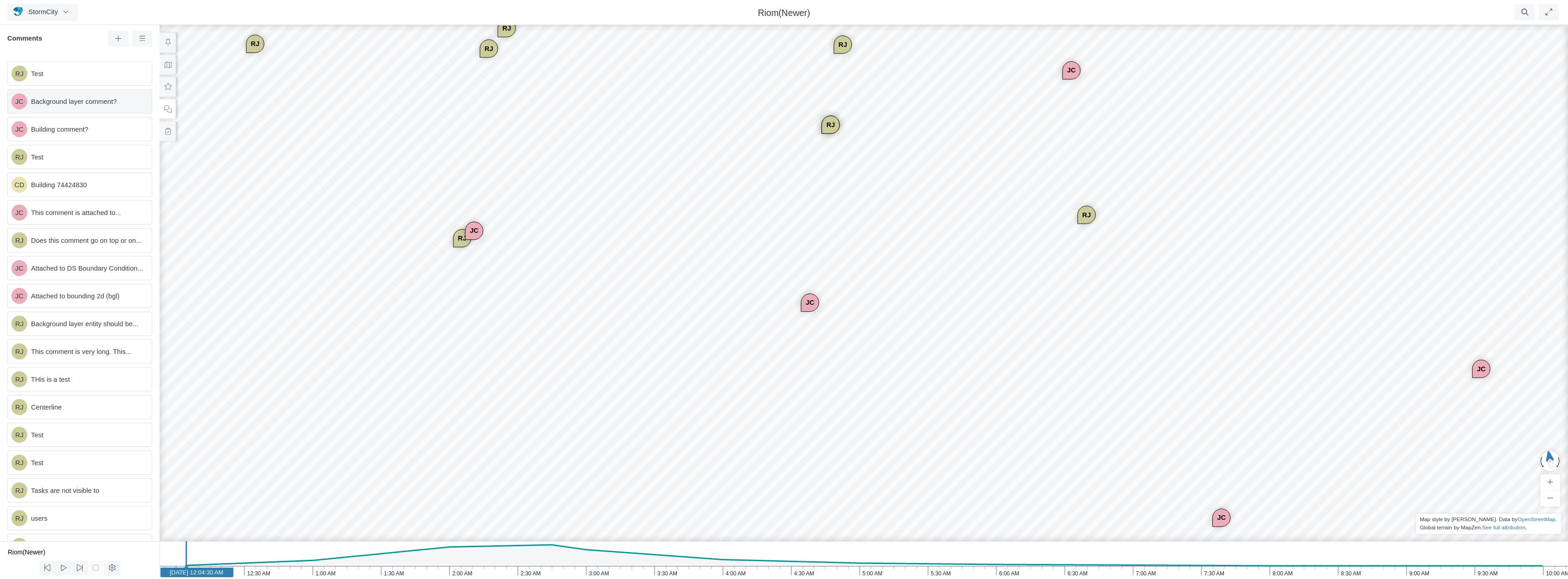
click at [77, 97] on span "Background layer comment?" at bounding box center [88, 102] width 113 height 10
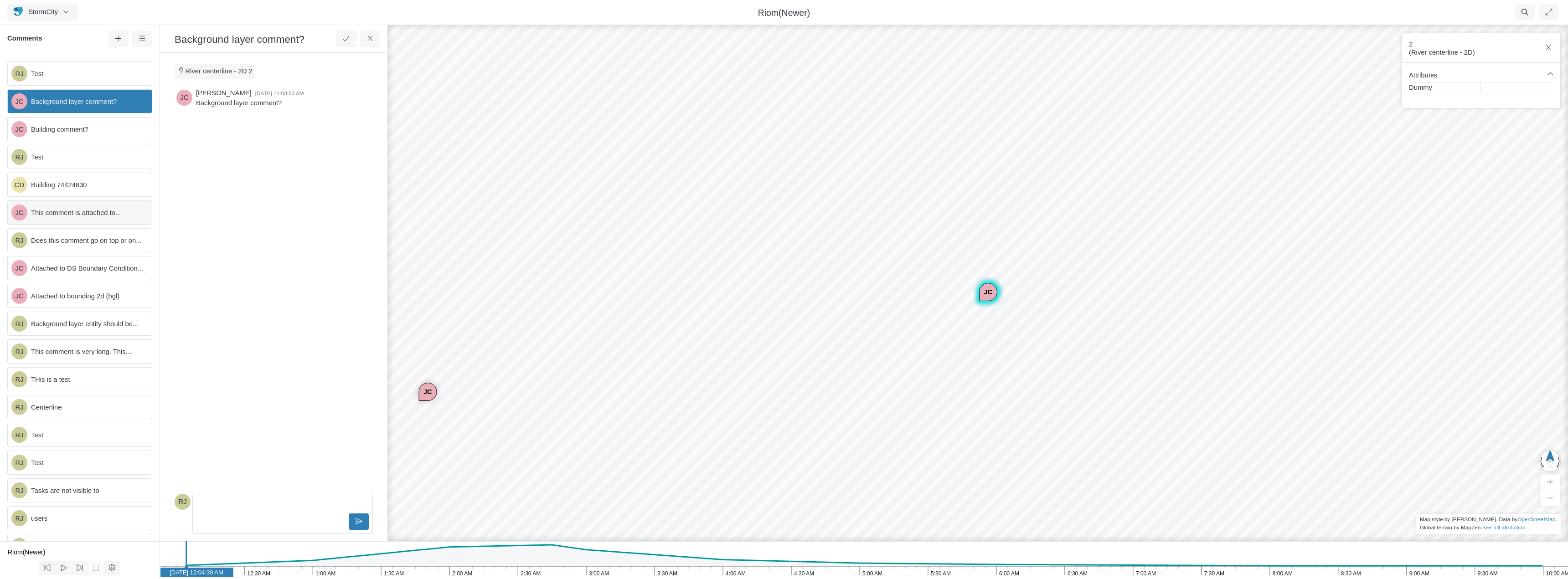
click at [75, 213] on span "This comment is attached to..." at bounding box center [88, 212] width 113 height 10
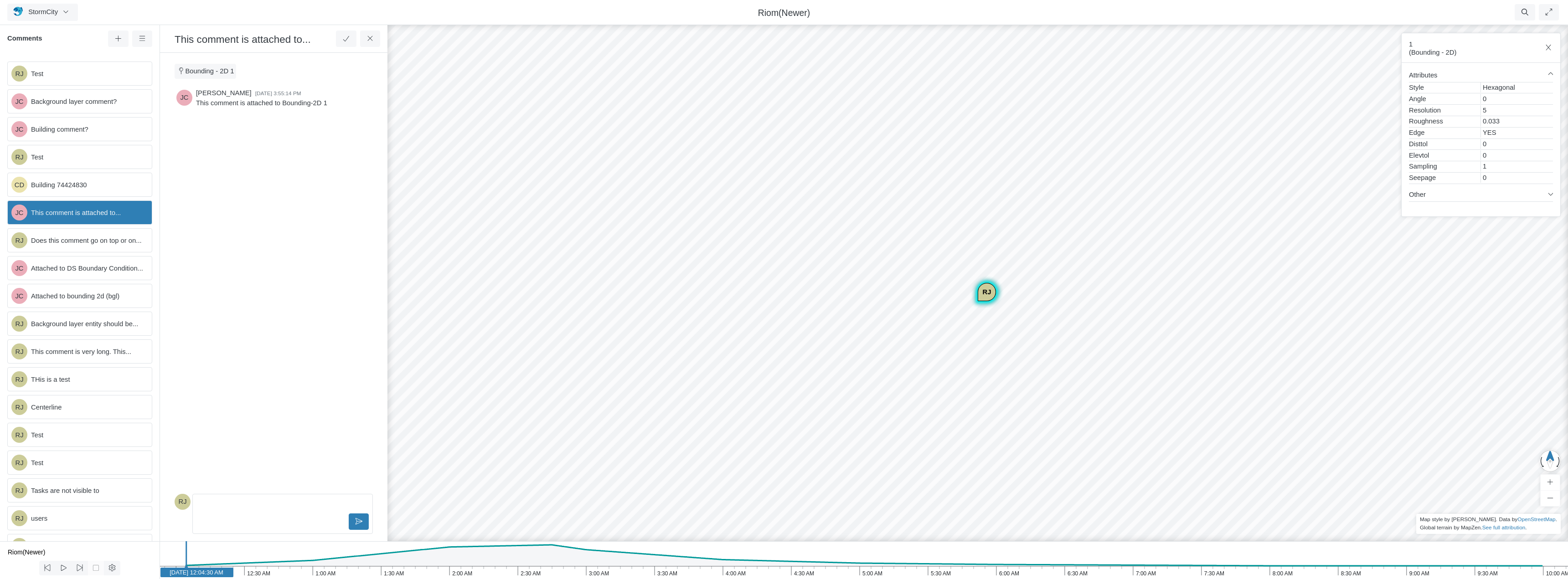
click at [1024, 414] on div "RJ JC JC CD JC [GEOGRAPHIC_DATA] JC JC [GEOGRAPHIC_DATA] [GEOGRAPHIC_DATA] [GEO…" at bounding box center [978, 301] width 1568 height 556
drag, startPoint x: 959, startPoint y: 462, endPoint x: 1314, endPoint y: 302, distance: 389.4
drag, startPoint x: 1268, startPoint y: 412, endPoint x: 1021, endPoint y: 237, distance: 302.7
click at [1021, 237] on div "RJ JC JC CD JC [GEOGRAPHIC_DATA] JC JC [GEOGRAPHIC_DATA] [GEOGRAPHIC_DATA] [GEO…" at bounding box center [978, 301] width 1568 height 556
drag, startPoint x: 1132, startPoint y: 280, endPoint x: 1027, endPoint y: 283, distance: 105.0
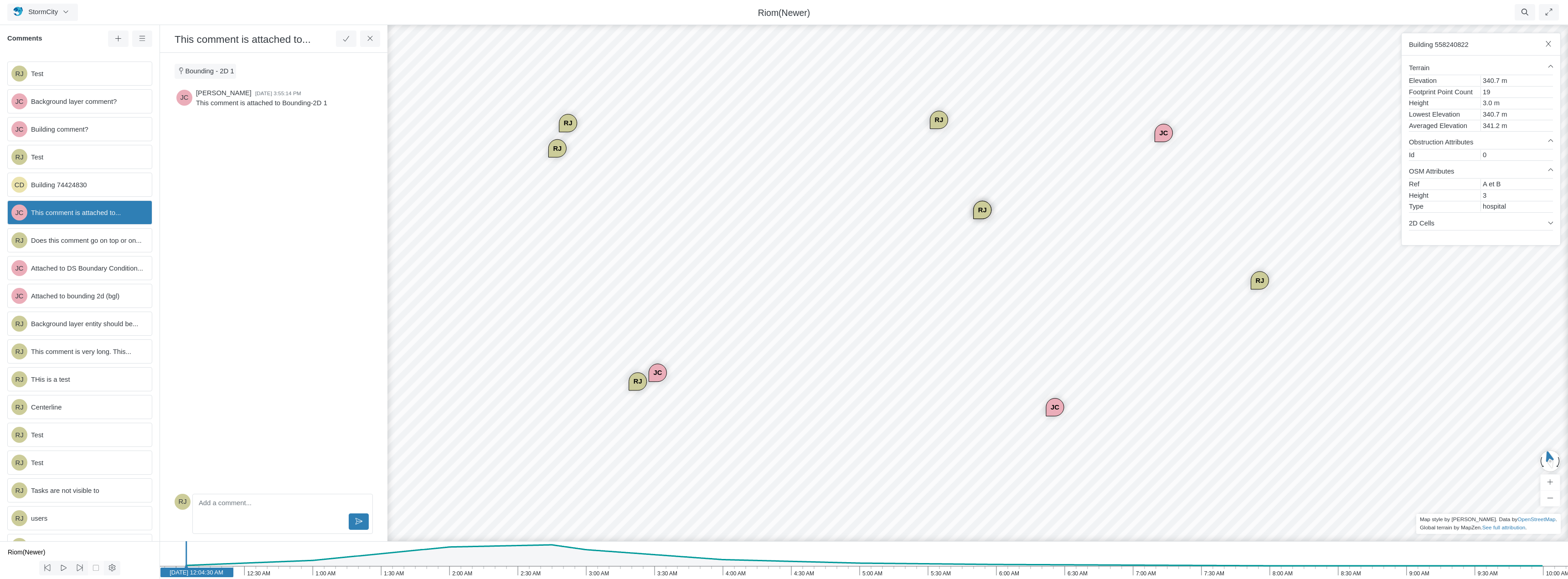
drag, startPoint x: 989, startPoint y: 345, endPoint x: 981, endPoint y: 327, distance: 19.7
click at [847, 244] on div "RJ JC JC CD JC [GEOGRAPHIC_DATA] JC JC [GEOGRAPHIC_DATA] [GEOGRAPHIC_DATA] [GEO…" at bounding box center [978, 301] width 1568 height 556
click at [808, 324] on div "RJ JC JC CD JC [GEOGRAPHIC_DATA] JC JC [GEOGRAPHIC_DATA] [GEOGRAPHIC_DATA] [GEO…" at bounding box center [978, 301] width 1568 height 556
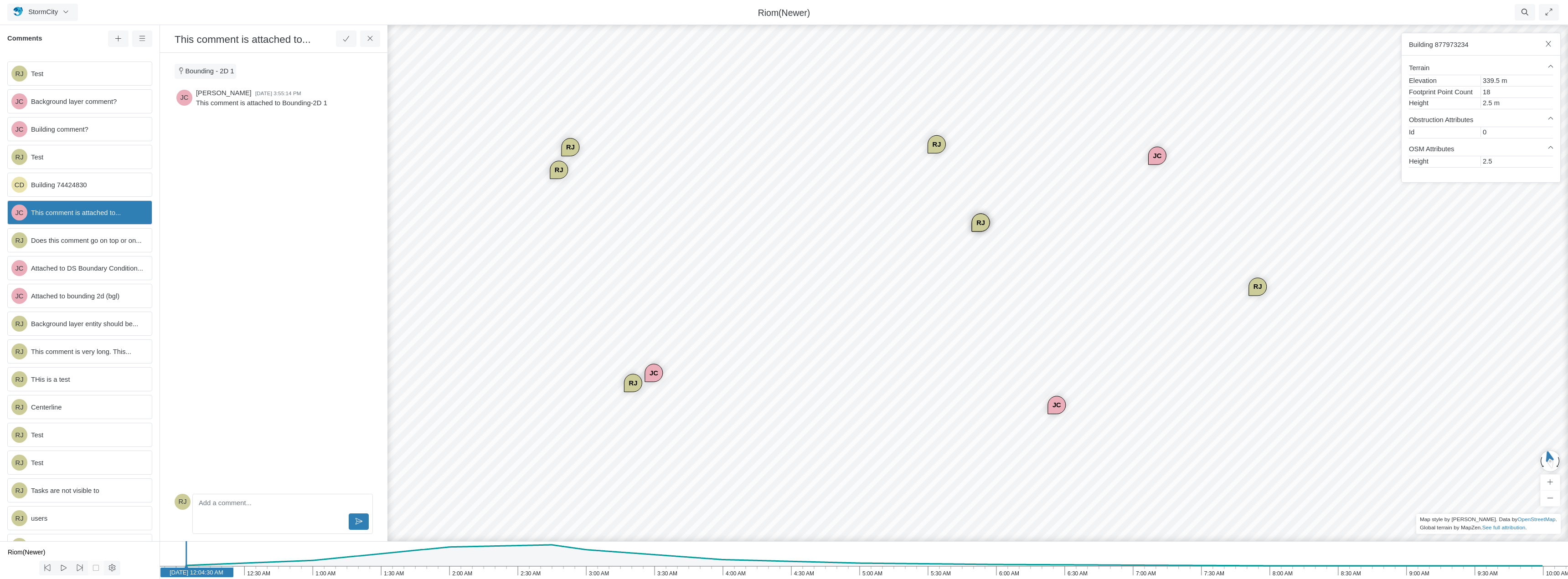
drag, startPoint x: 905, startPoint y: 371, endPoint x: 909, endPoint y: 358, distance: 13.6
click at [919, 411] on div "RJ JC JC CD JC [GEOGRAPHIC_DATA] JC JC [GEOGRAPHIC_DATA] [GEOGRAPHIC_DATA] [GEO…" at bounding box center [978, 301] width 1568 height 556
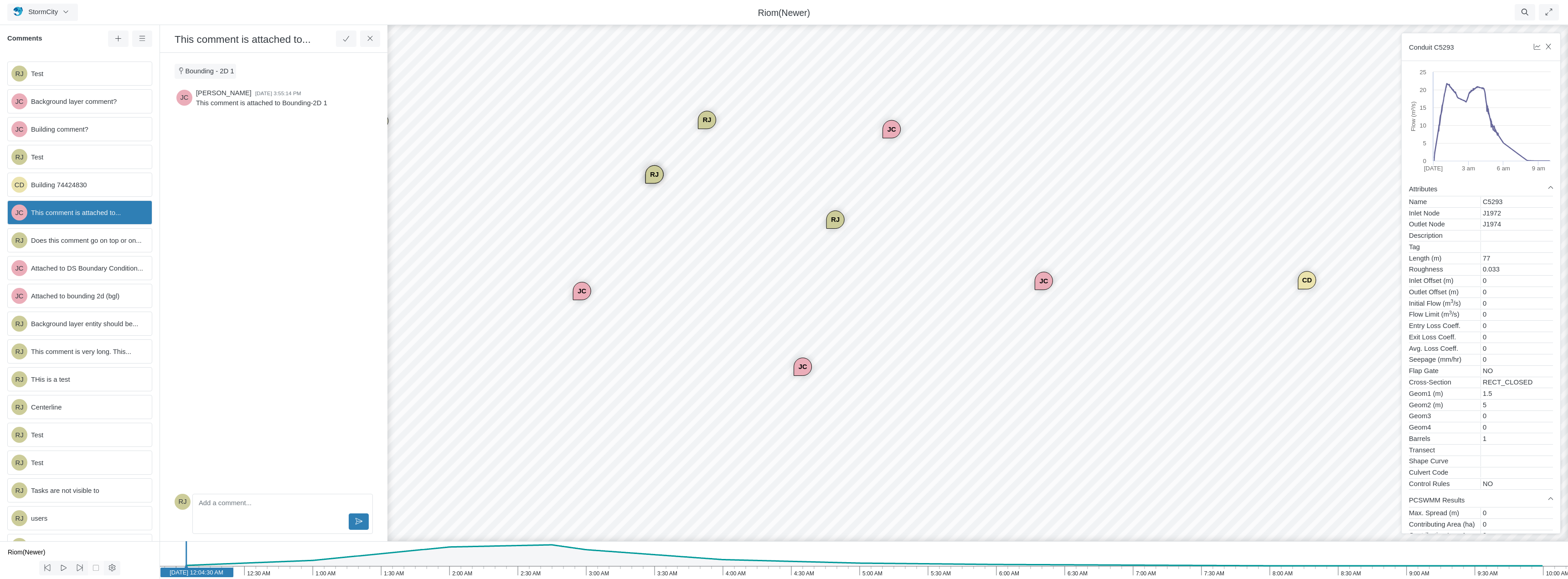
drag, startPoint x: 1220, startPoint y: 347, endPoint x: 724, endPoint y: 278, distance: 500.8
click at [724, 278] on div "RJ JC JC CD JC [GEOGRAPHIC_DATA] JC JC [GEOGRAPHIC_DATA] [GEOGRAPHIC_DATA] [GEO…" at bounding box center [978, 301] width 1568 height 556
click at [1233, 299] on div "RJ JC JC CD JC [GEOGRAPHIC_DATA] JC JC [GEOGRAPHIC_DATA] [GEOGRAPHIC_DATA] [GEO…" at bounding box center [978, 301] width 1568 height 556
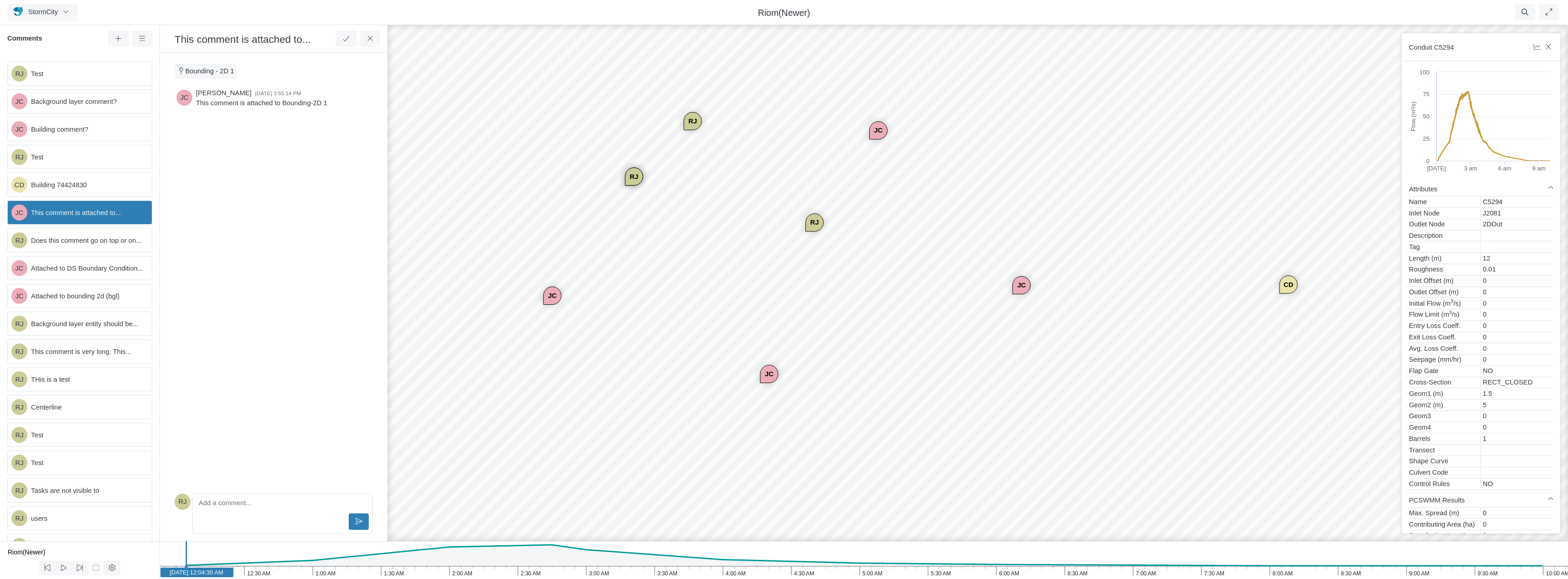
click at [1497, 119] on rect at bounding box center [1494, 116] width 114 height 89
click at [1539, 45] on icon "button" at bounding box center [1537, 46] width 9 height 7
click at [1486, 67] on button "Show Graph" at bounding box center [1481, 71] width 133 height 16
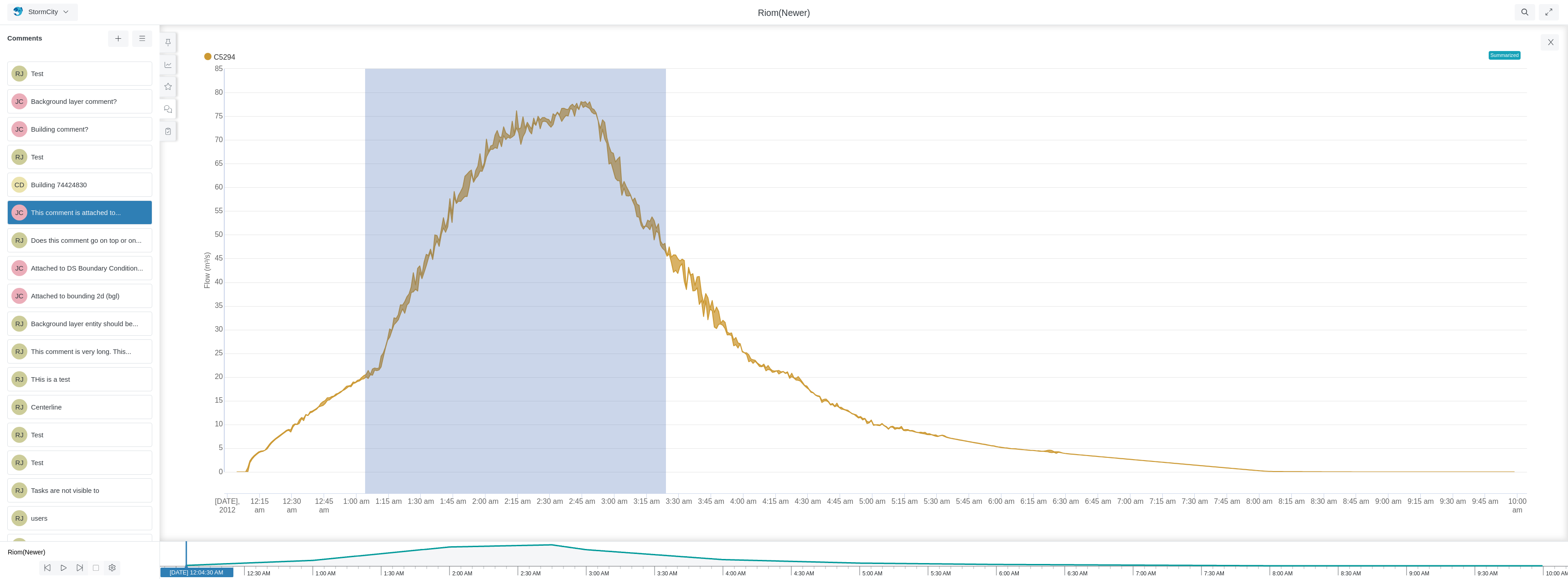
drag, startPoint x: 365, startPoint y: 165, endPoint x: 666, endPoint y: 188, distance: 301.9
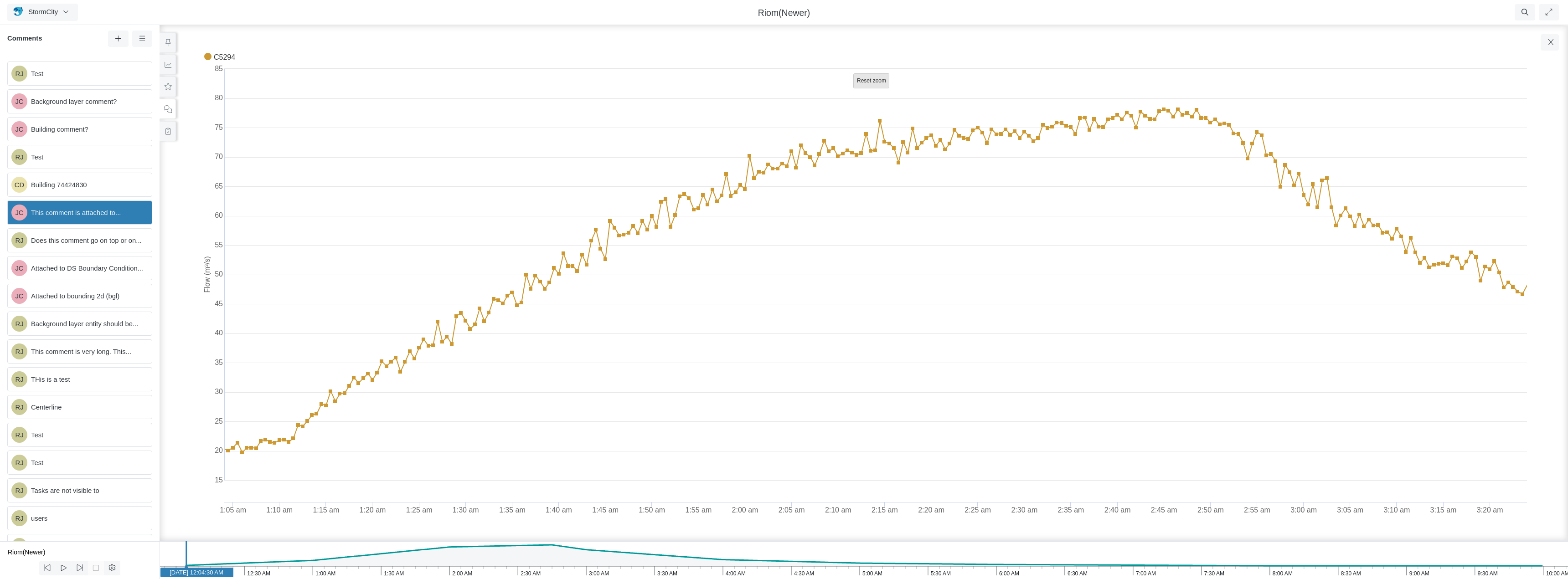
click at [863, 83] on text "Reset zoom" at bounding box center [872, 80] width 29 height 6
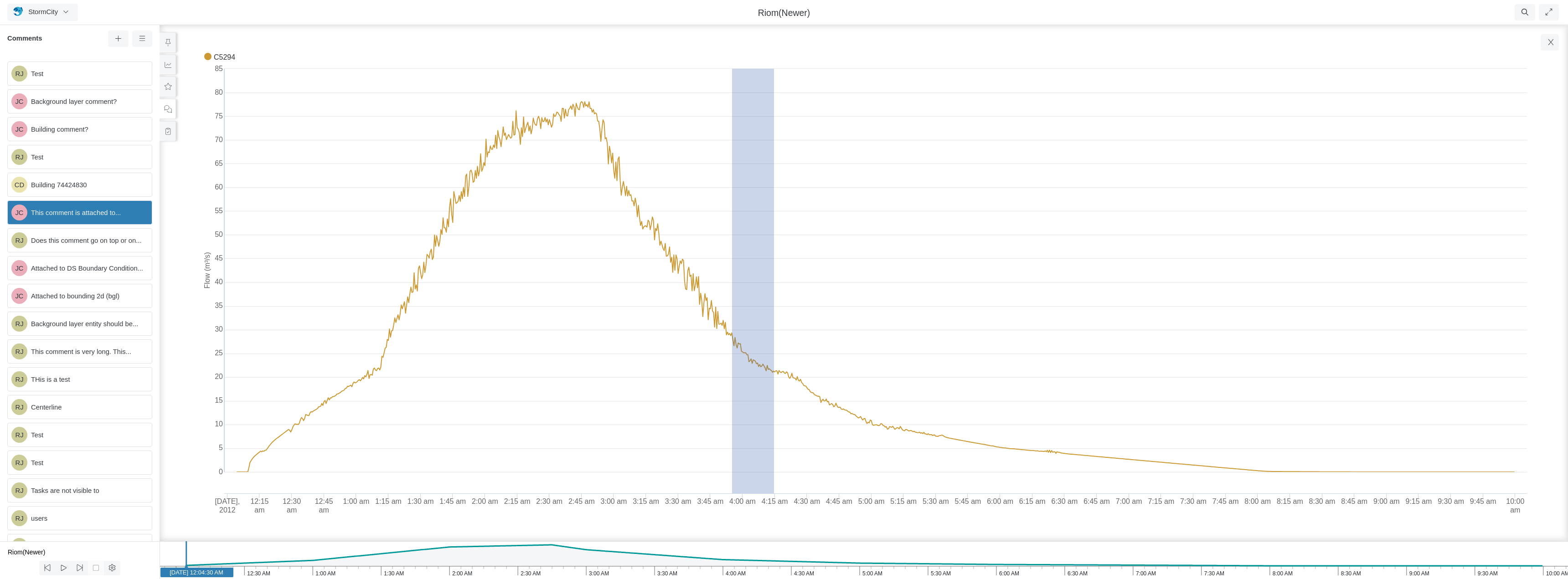
drag, startPoint x: 774, startPoint y: 231, endPoint x: 732, endPoint y: 230, distance: 42.0
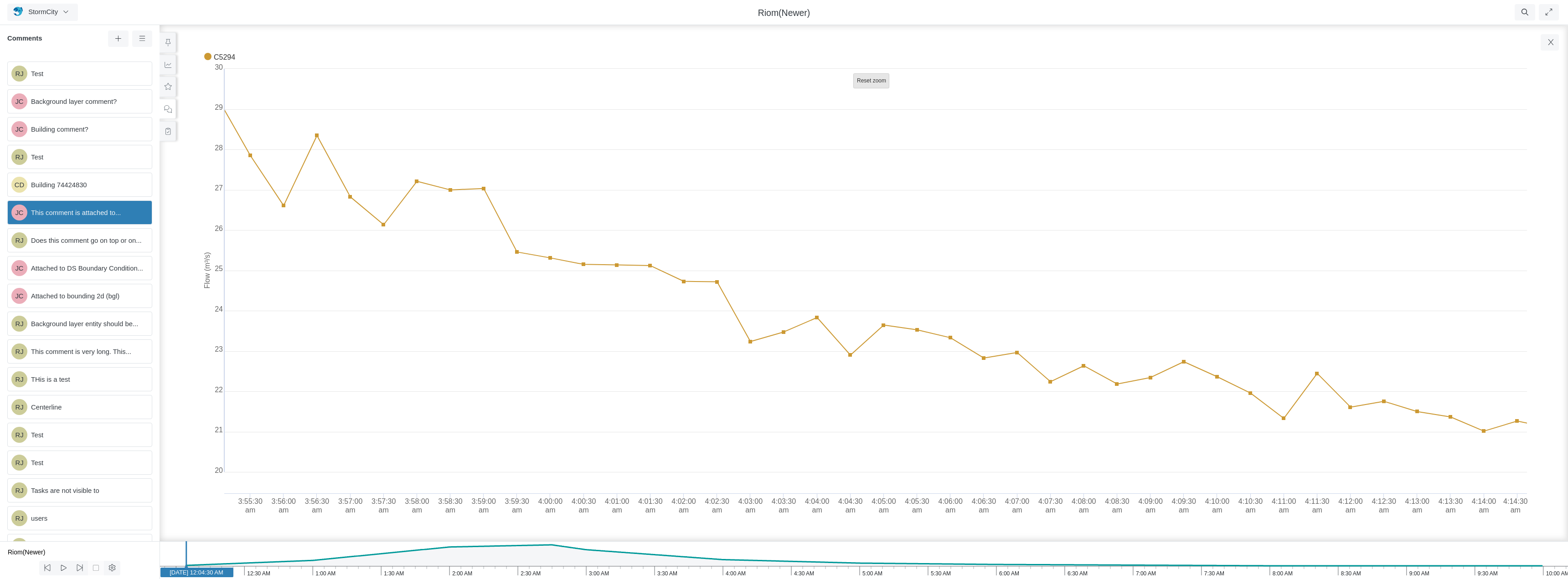
click at [867, 83] on text "Reset zoom" at bounding box center [872, 80] width 29 height 6
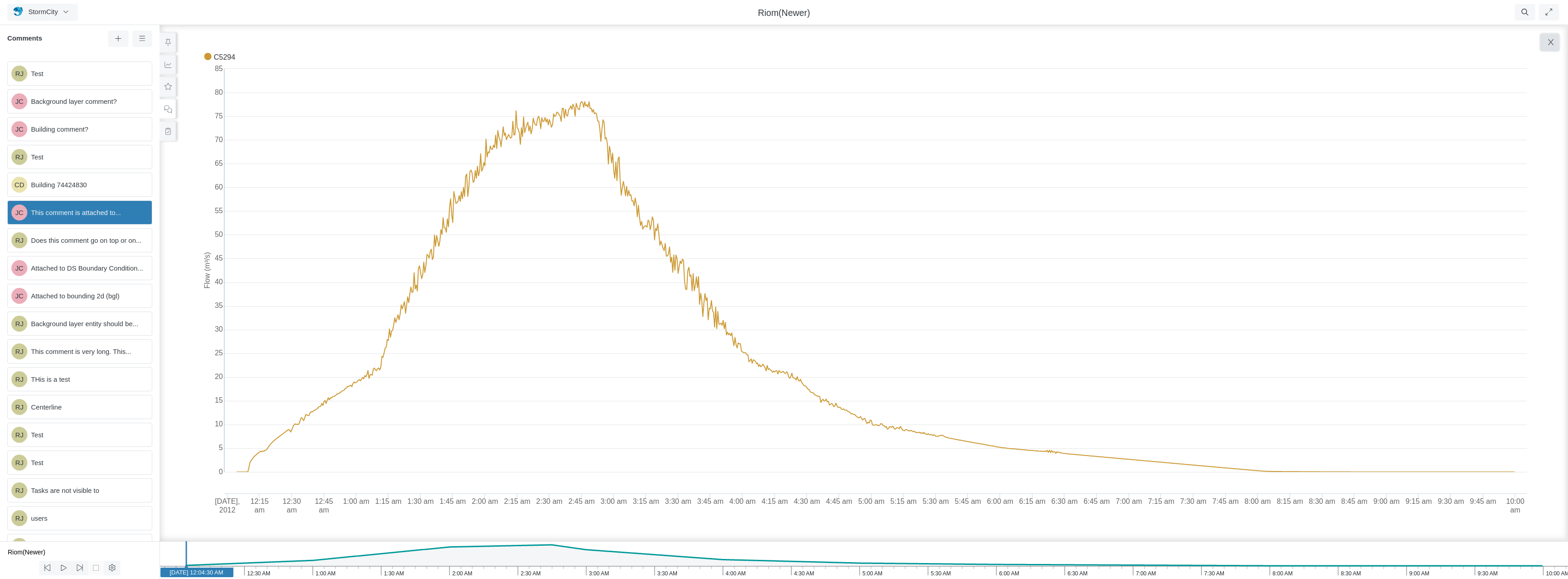
click at [1545, 40] on button "button" at bounding box center [1550, 42] width 18 height 16
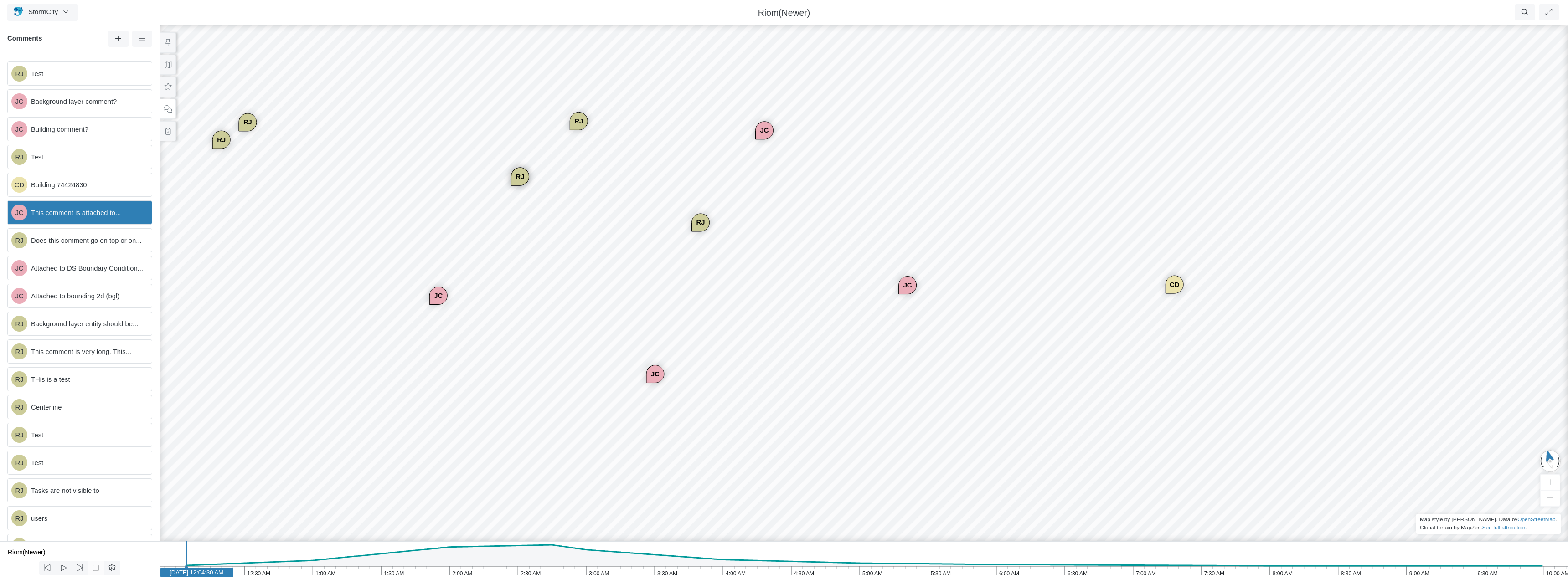
click at [458, 303] on div "RJ JC JC CD JC [GEOGRAPHIC_DATA] JC JC [GEOGRAPHIC_DATA] [GEOGRAPHIC_DATA] [GEO…" at bounding box center [864, 301] width 1568 height 556
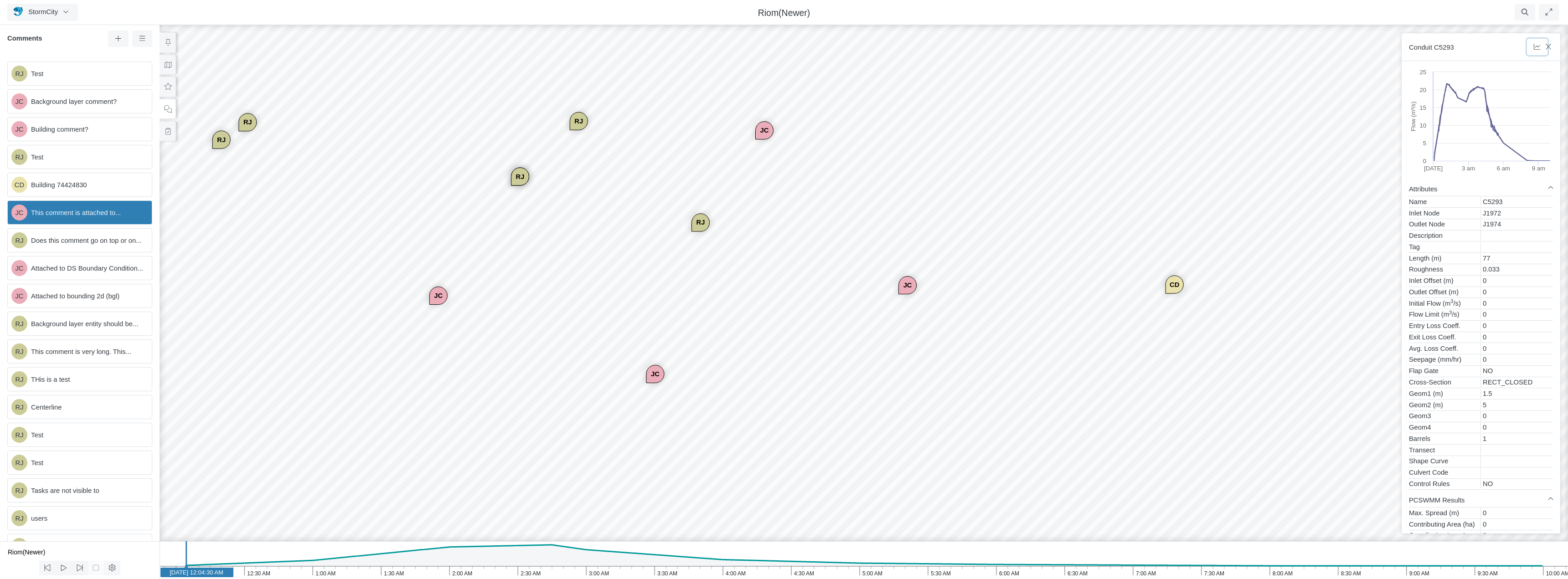
click at [1535, 47] on icon "button" at bounding box center [1537, 46] width 9 height 7
click at [1493, 70] on button "Show Graph" at bounding box center [1481, 71] width 133 height 16
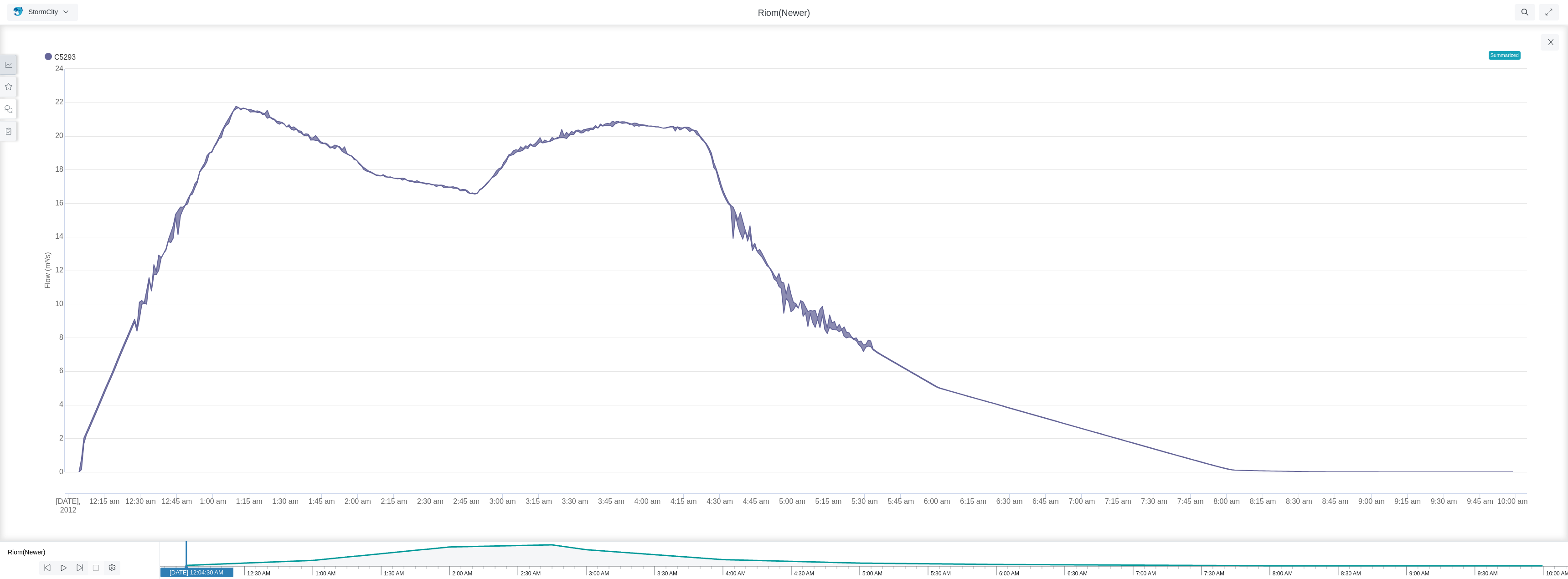
click at [10, 69] on button at bounding box center [8, 65] width 16 height 21
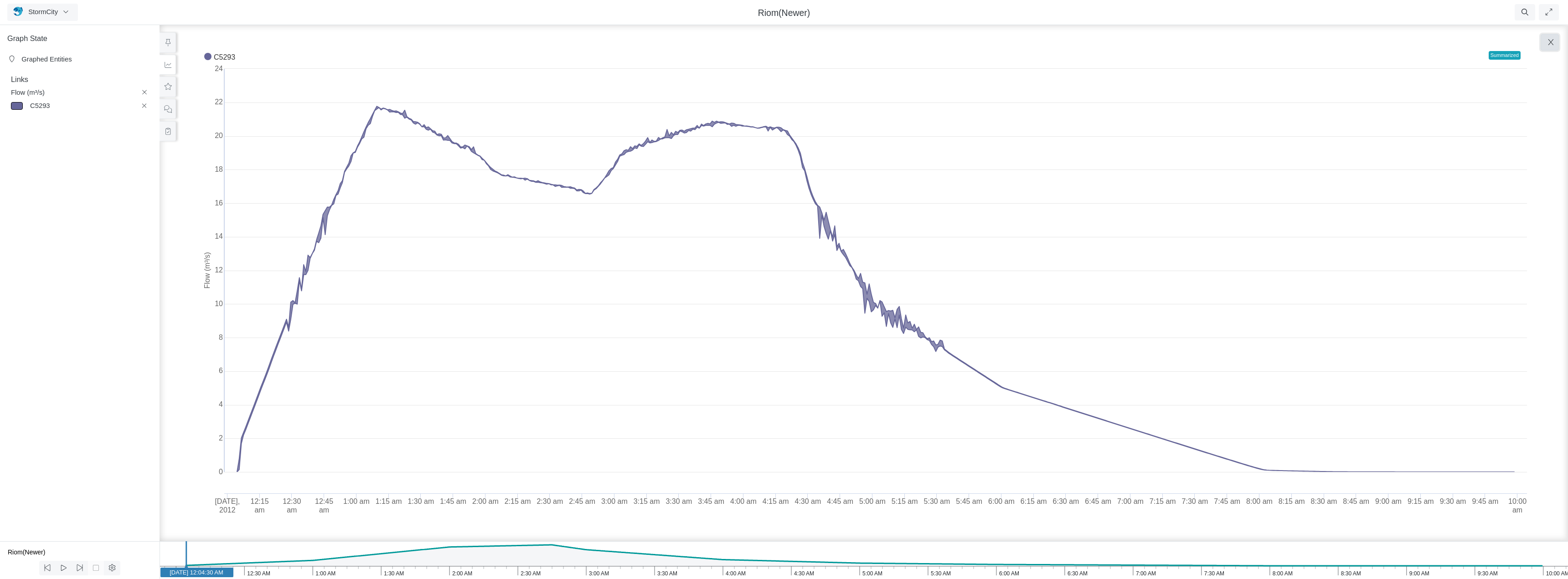
click at [1549, 40] on icon "button" at bounding box center [1551, 42] width 9 height 7
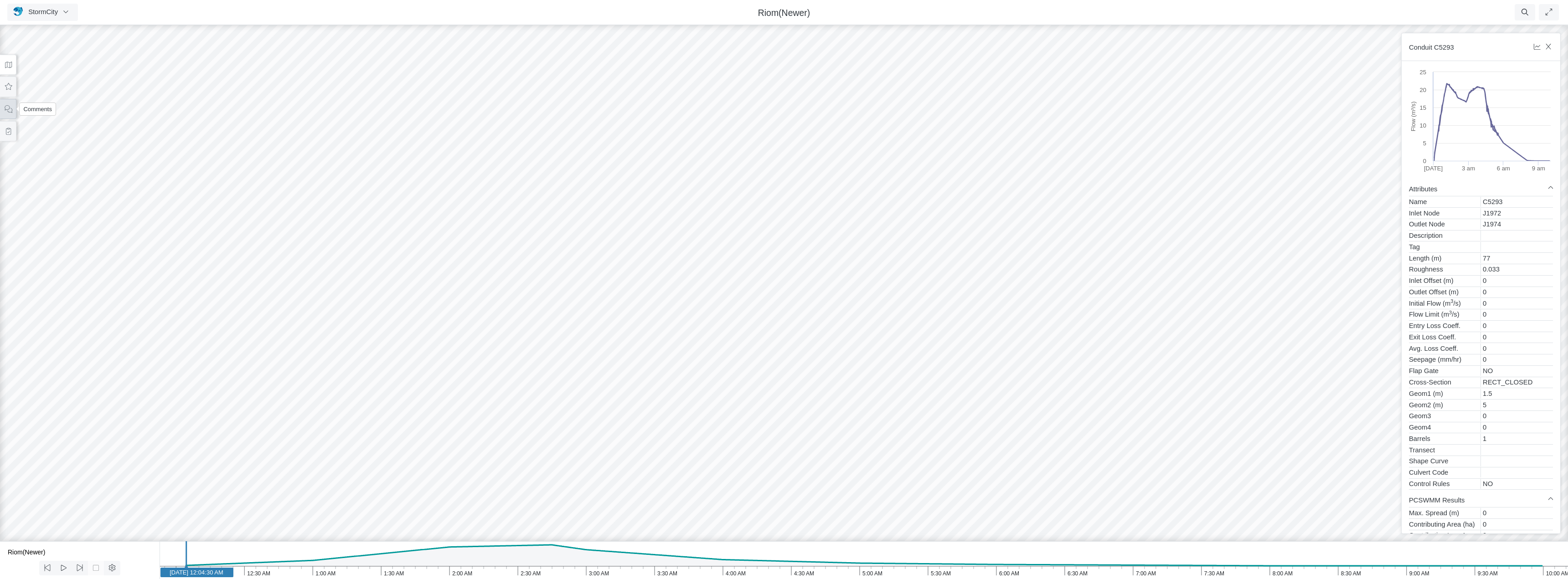
click at [4, 109] on button at bounding box center [8, 109] width 16 height 21
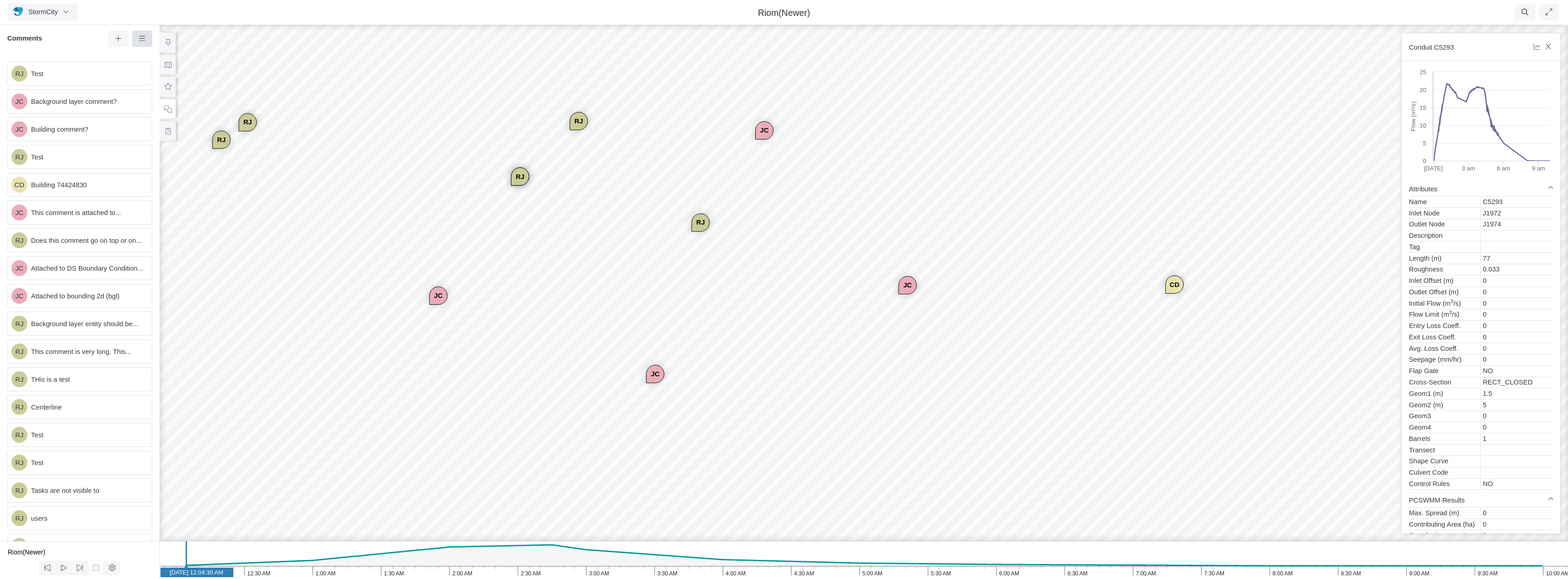
click at [142, 37] on icon at bounding box center [142, 38] width 6 height 5
click at [162, 55] on span "Show Resolved Comments" at bounding box center [192, 56] width 81 height 7
click at [142, 40] on icon at bounding box center [142, 38] width 9 height 7
click at [152, 54] on span "Hide Resolved Comments" at bounding box center [191, 56] width 79 height 7
click at [310, 186] on div "RJ JC JC CD JC [GEOGRAPHIC_DATA] JC JC [GEOGRAPHIC_DATA] [GEOGRAPHIC_DATA] [GEO…" at bounding box center [864, 301] width 1568 height 556
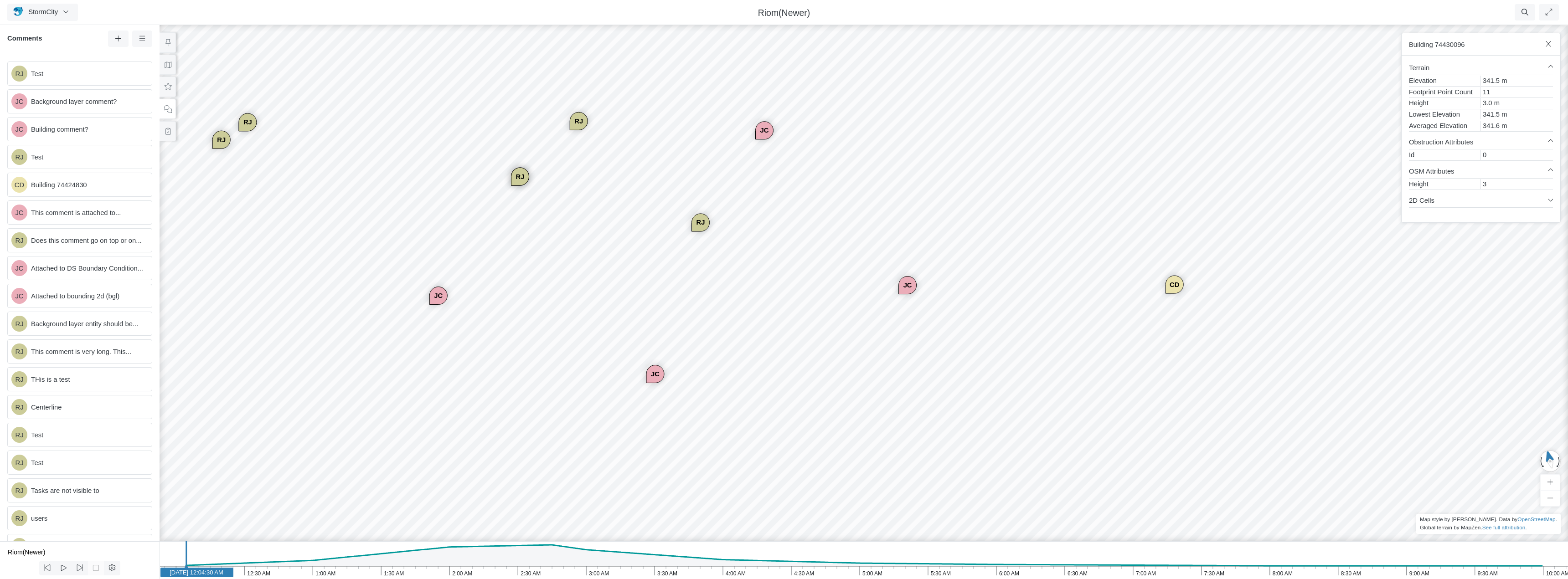
click at [363, 247] on div "RJ JC JC CD JC [GEOGRAPHIC_DATA] JC JC [GEOGRAPHIC_DATA] [GEOGRAPHIC_DATA] [GEO…" at bounding box center [864, 301] width 1568 height 556
click at [1156, 206] on div "RJ JC JC CD JC [GEOGRAPHIC_DATA] JC JC [GEOGRAPHIC_DATA] [GEOGRAPHIC_DATA] [GEO…" at bounding box center [864, 301] width 1568 height 556
click at [600, 235] on div "RJ JC JC CD JC [GEOGRAPHIC_DATA] JC JC [GEOGRAPHIC_DATA] [GEOGRAPHIC_DATA] [GEO…" at bounding box center [864, 301] width 1568 height 556
click at [499, 240] on div "RJ JC JC CD JC [GEOGRAPHIC_DATA] JC JC [GEOGRAPHIC_DATA] [GEOGRAPHIC_DATA] [GEO…" at bounding box center [864, 301] width 1568 height 556
click at [476, 302] on div "RJ JC JC CD JC [GEOGRAPHIC_DATA] JC JC [GEOGRAPHIC_DATA] [GEOGRAPHIC_DATA] [GEO…" at bounding box center [864, 301] width 1568 height 556
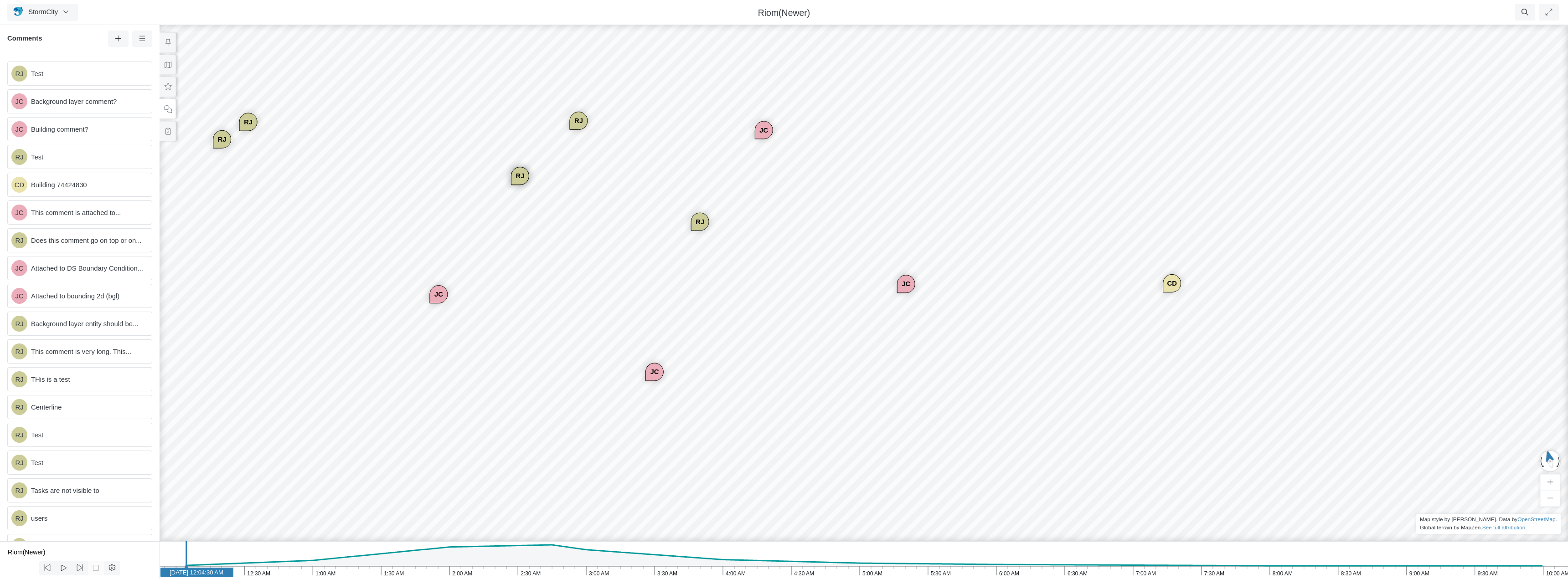
click at [438, 293] on div "JC" at bounding box center [438, 294] width 17 height 17
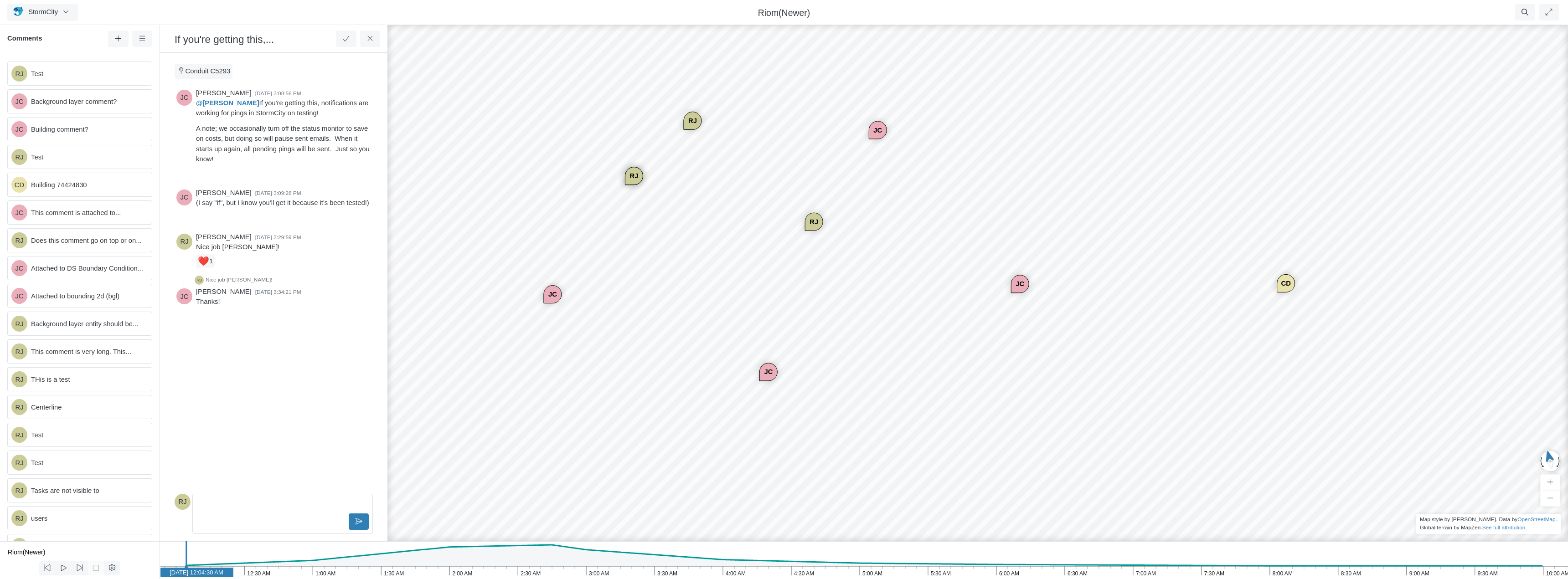
click at [636, 177] on div "RJ" at bounding box center [634, 176] width 17 height 17
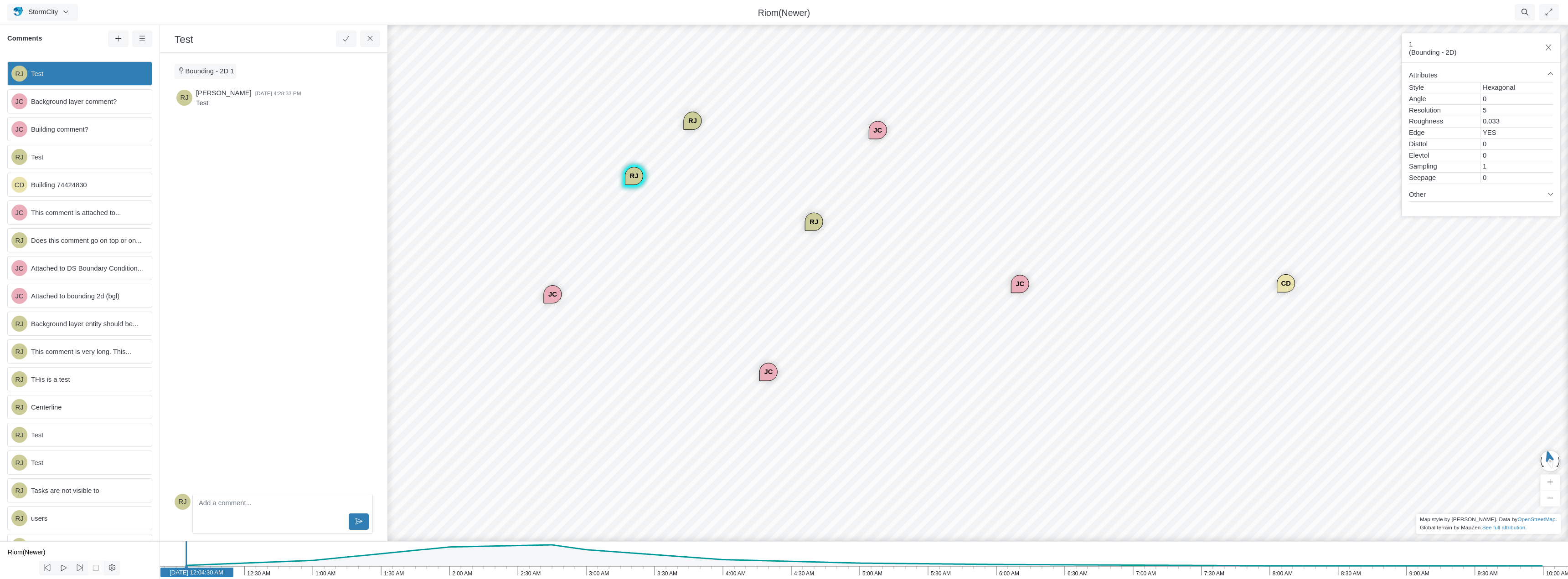
click at [811, 221] on div "RJ" at bounding box center [814, 221] width 17 height 17
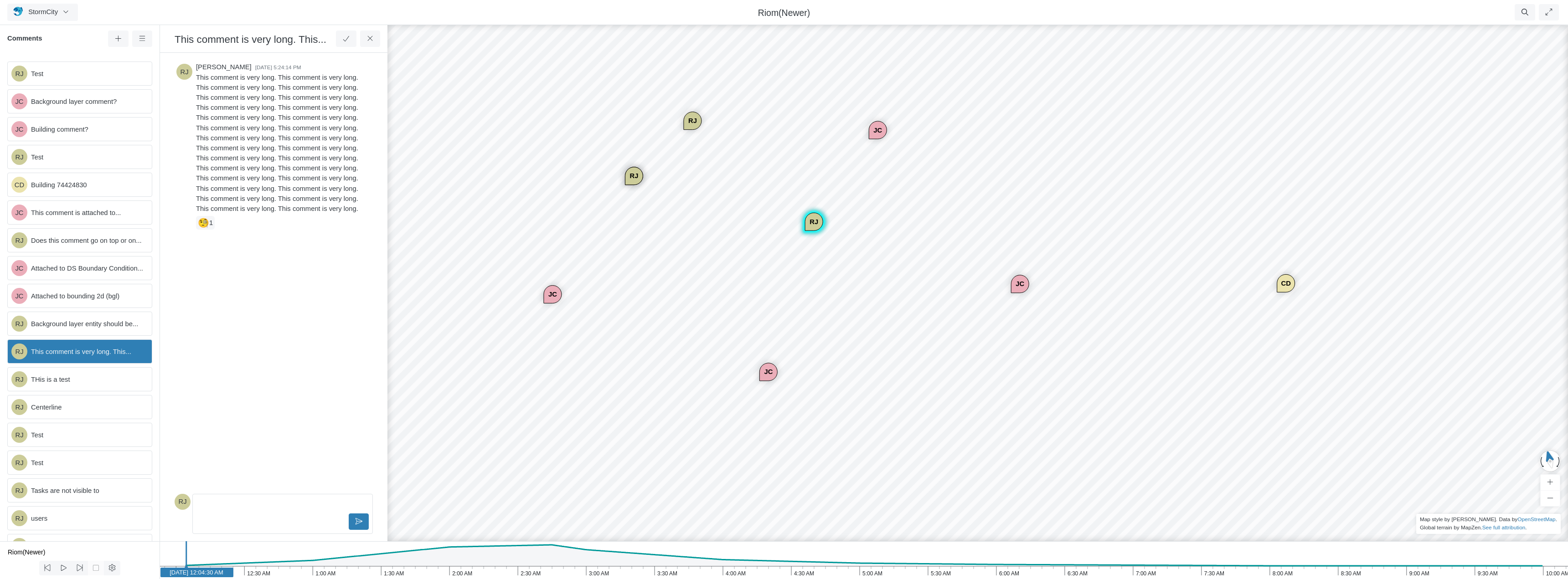
click at [767, 372] on div "JC" at bounding box center [768, 372] width 17 height 17
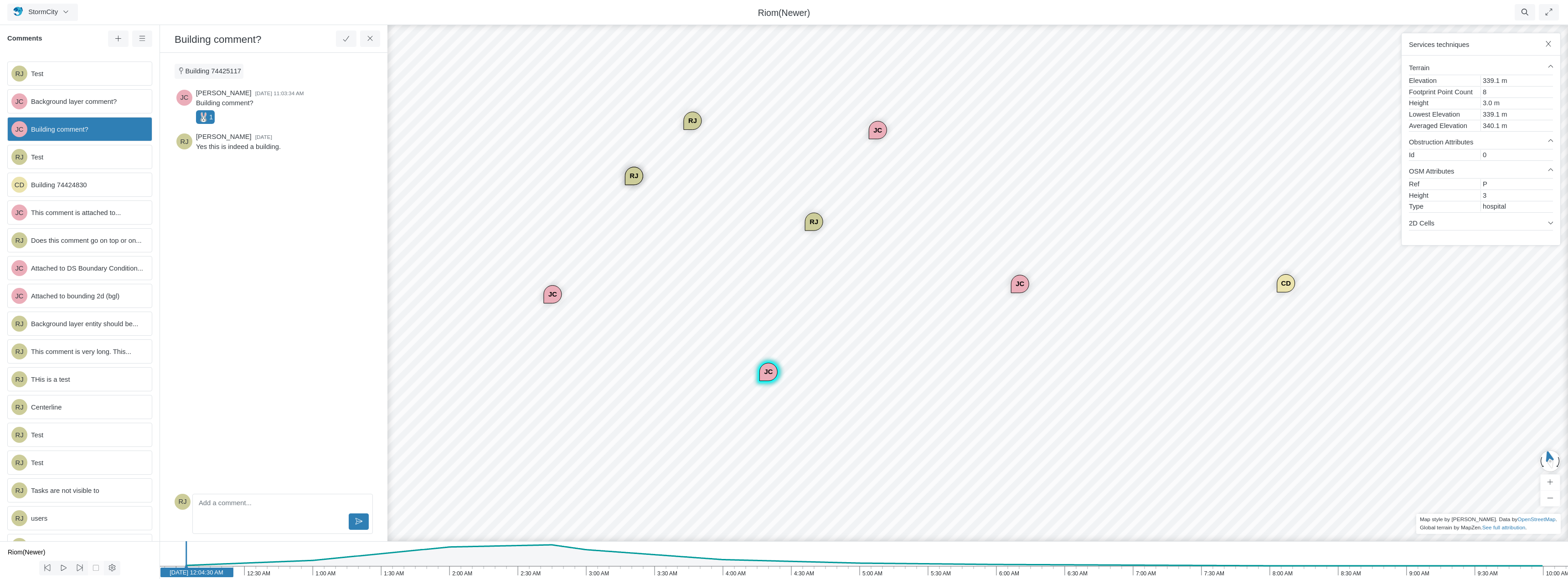
click at [1018, 282] on div "JC" at bounding box center [1020, 284] width 17 height 17
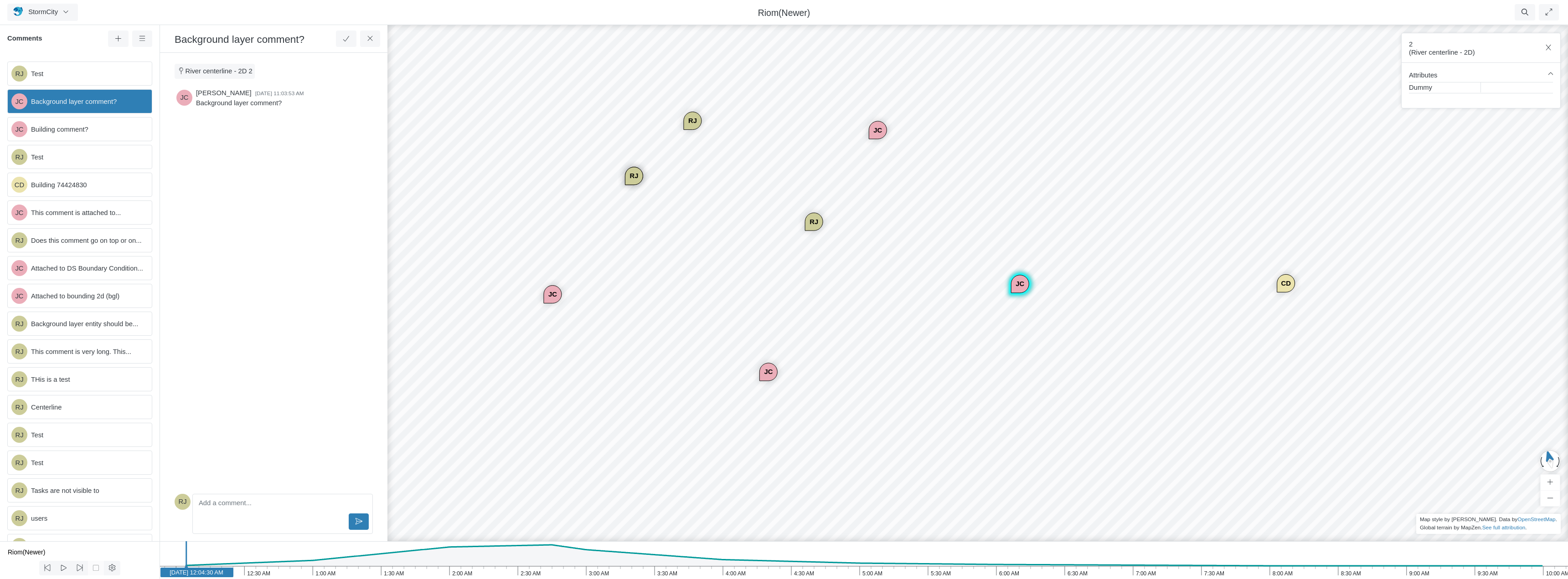
click at [813, 221] on div "RJ" at bounding box center [814, 221] width 17 height 17
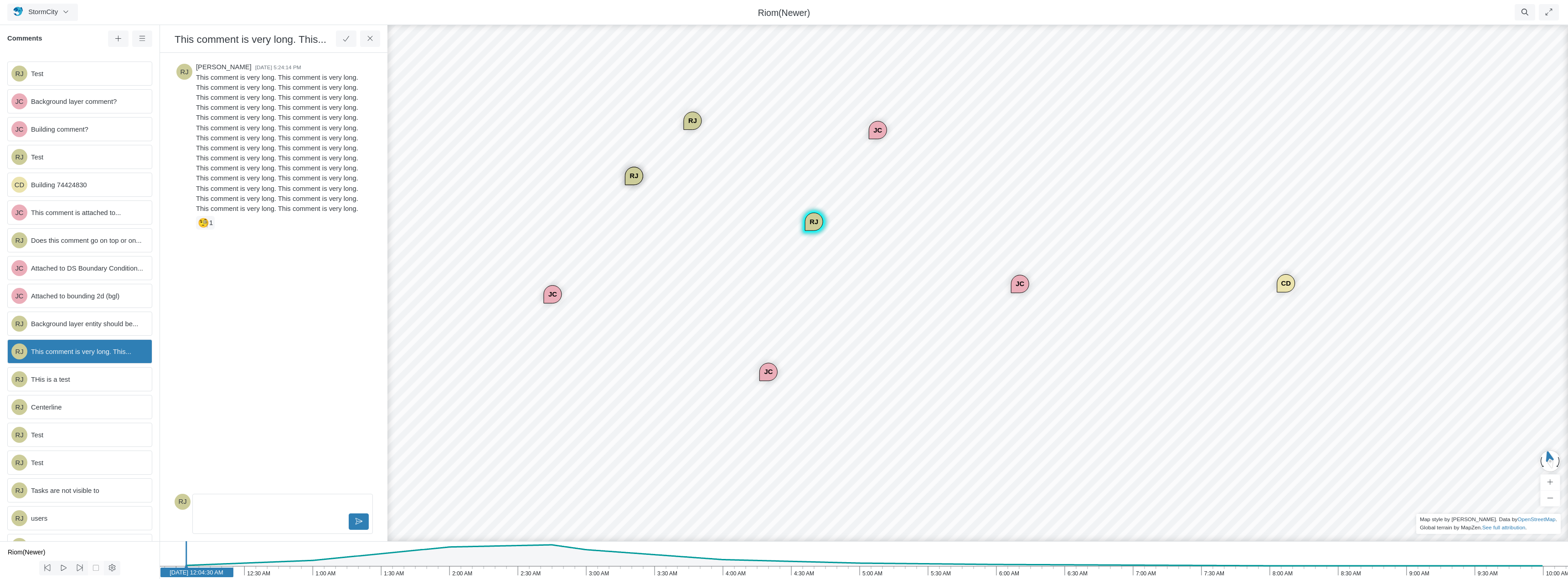
click at [689, 118] on div "RJ" at bounding box center [692, 120] width 17 height 17
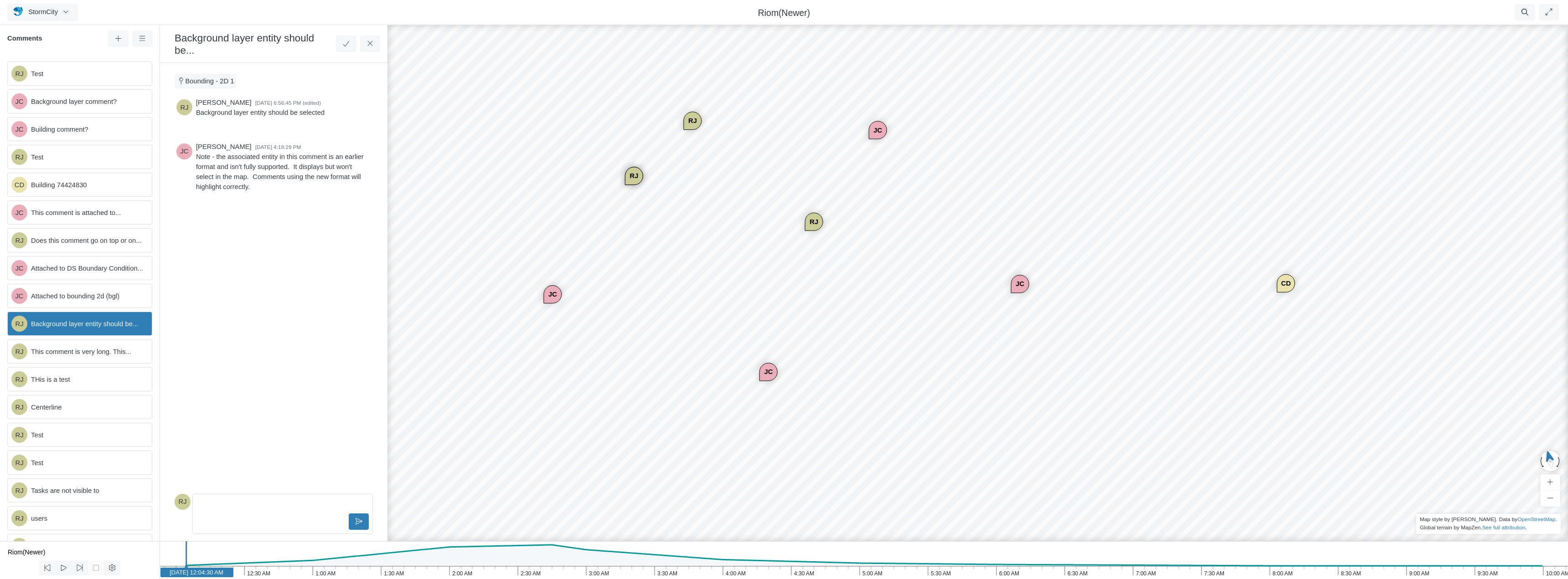
click at [632, 178] on div "RJ" at bounding box center [634, 176] width 17 height 17
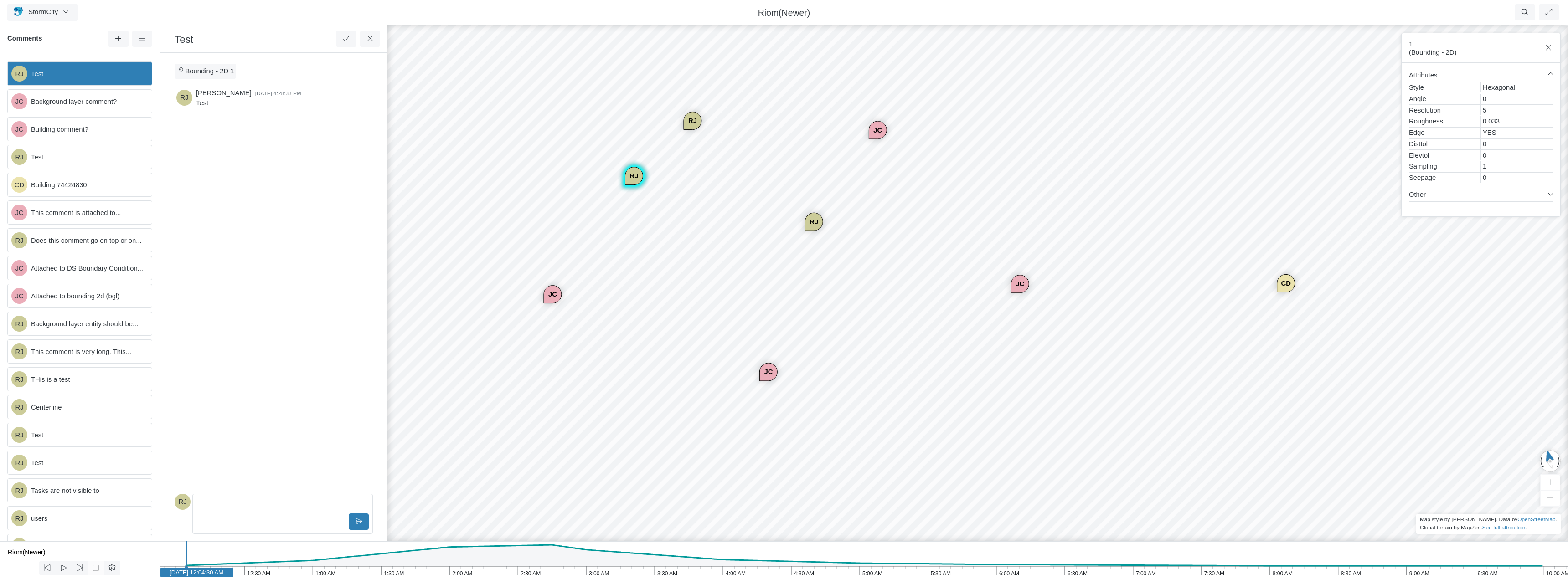
click at [880, 131] on div "JC" at bounding box center [878, 130] width 17 height 17
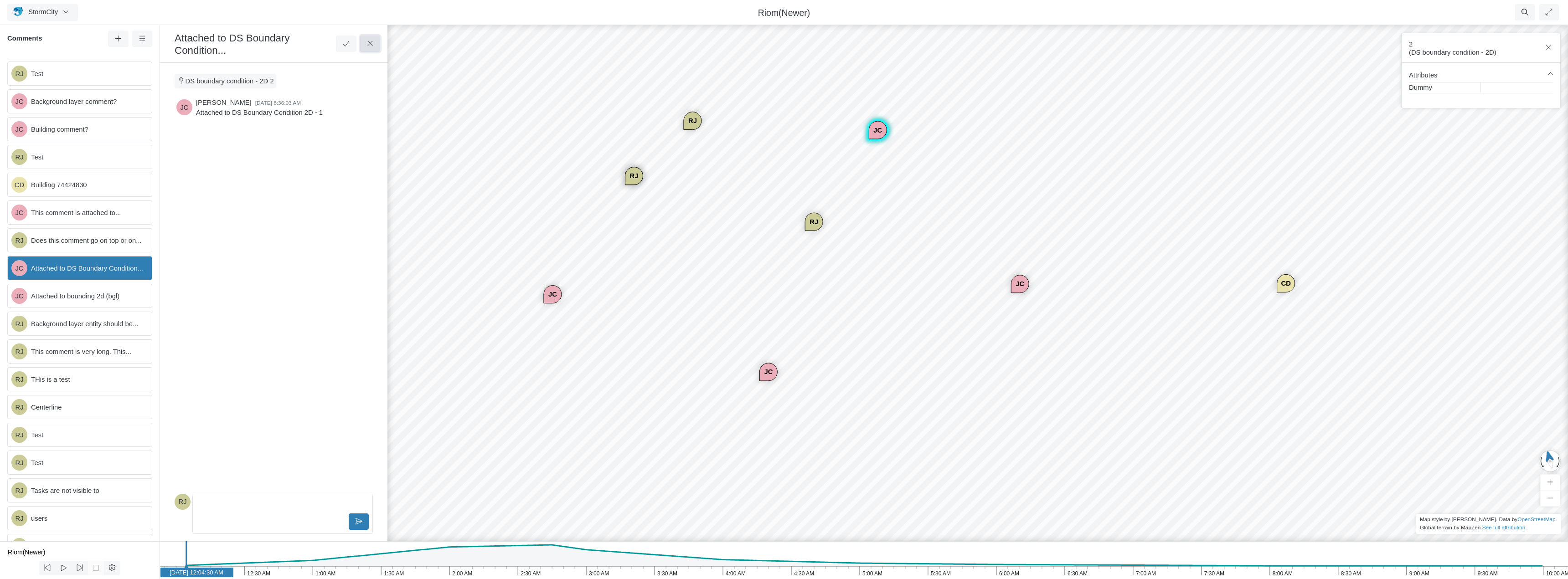
click at [371, 44] on icon at bounding box center [370, 43] width 9 height 7
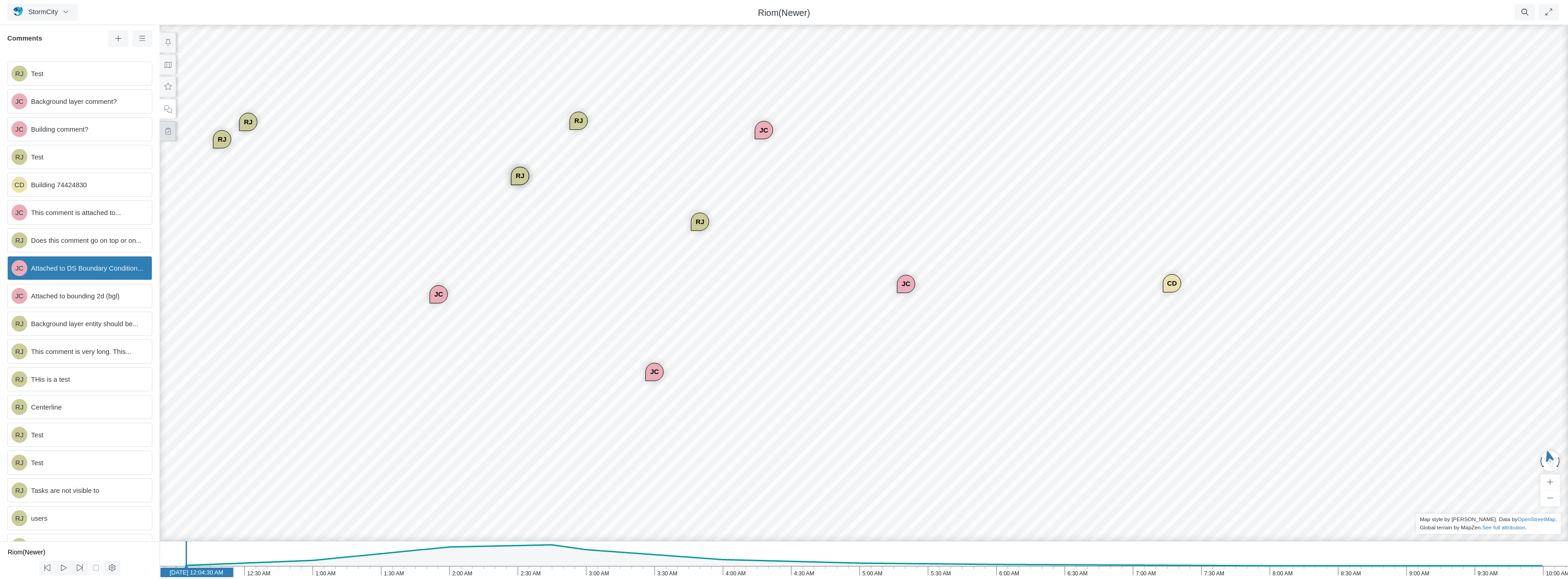
click at [168, 131] on icon at bounding box center [168, 131] width 5 height 7
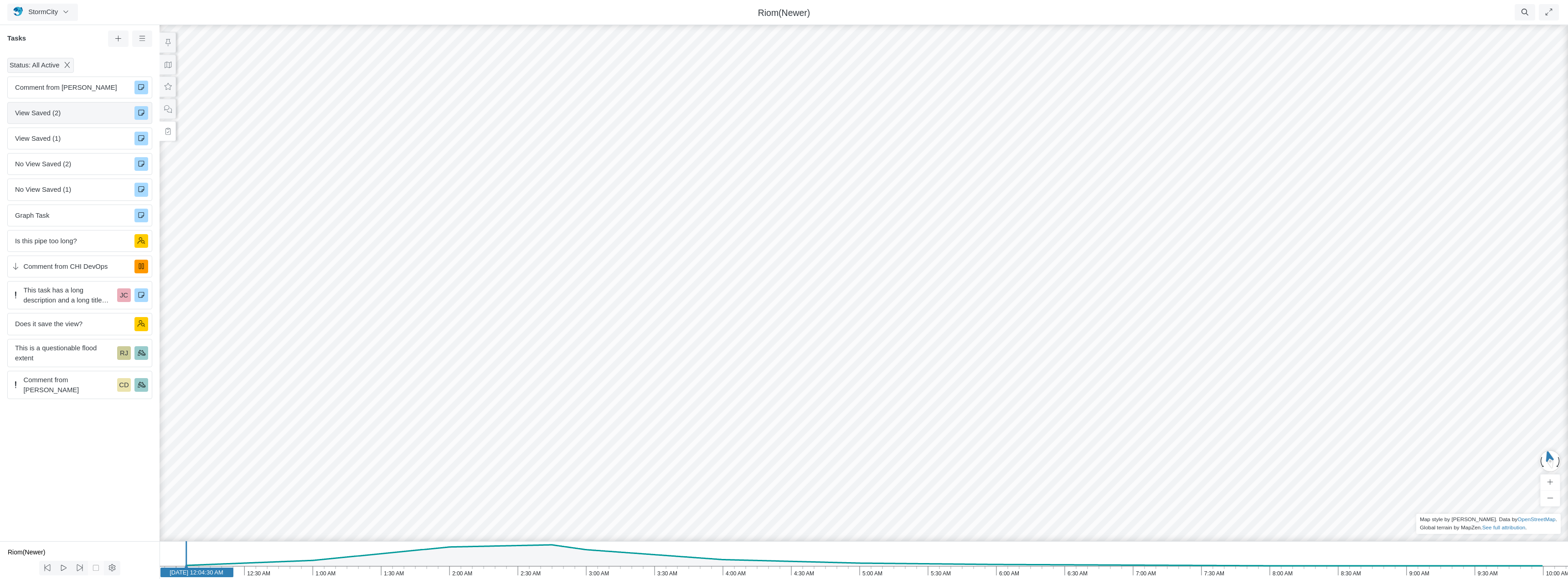
click at [75, 110] on span "View Saved (2)" at bounding box center [71, 113] width 112 height 10
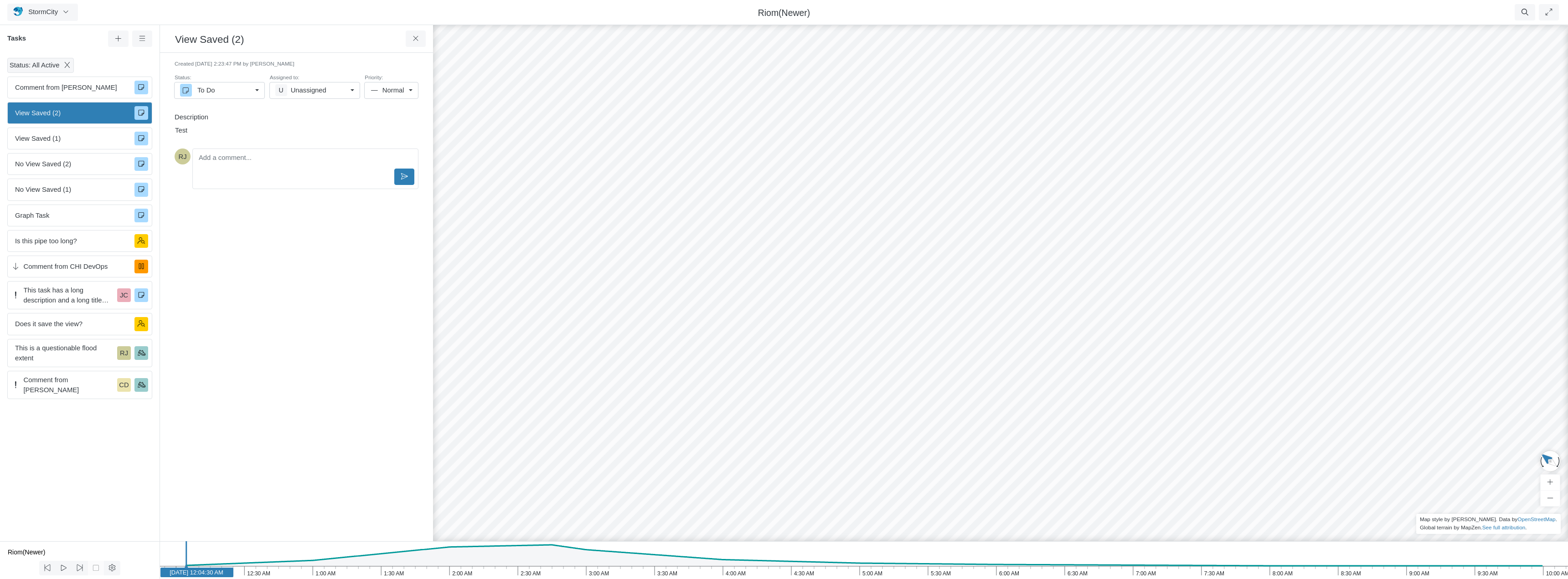
drag, startPoint x: 1143, startPoint y: 411, endPoint x: 824, endPoint y: 238, distance: 362.9
click at [824, 238] on div "RJ JC JC CD JC [GEOGRAPHIC_DATA] JC JC [GEOGRAPHIC_DATA] [GEOGRAPHIC_DATA] [GEO…" at bounding box center [978, 301] width 1568 height 556
click at [101, 114] on span "View Saved (2)" at bounding box center [71, 113] width 112 height 10
